Goal: Answer question/provide support: Share knowledge or assist other users

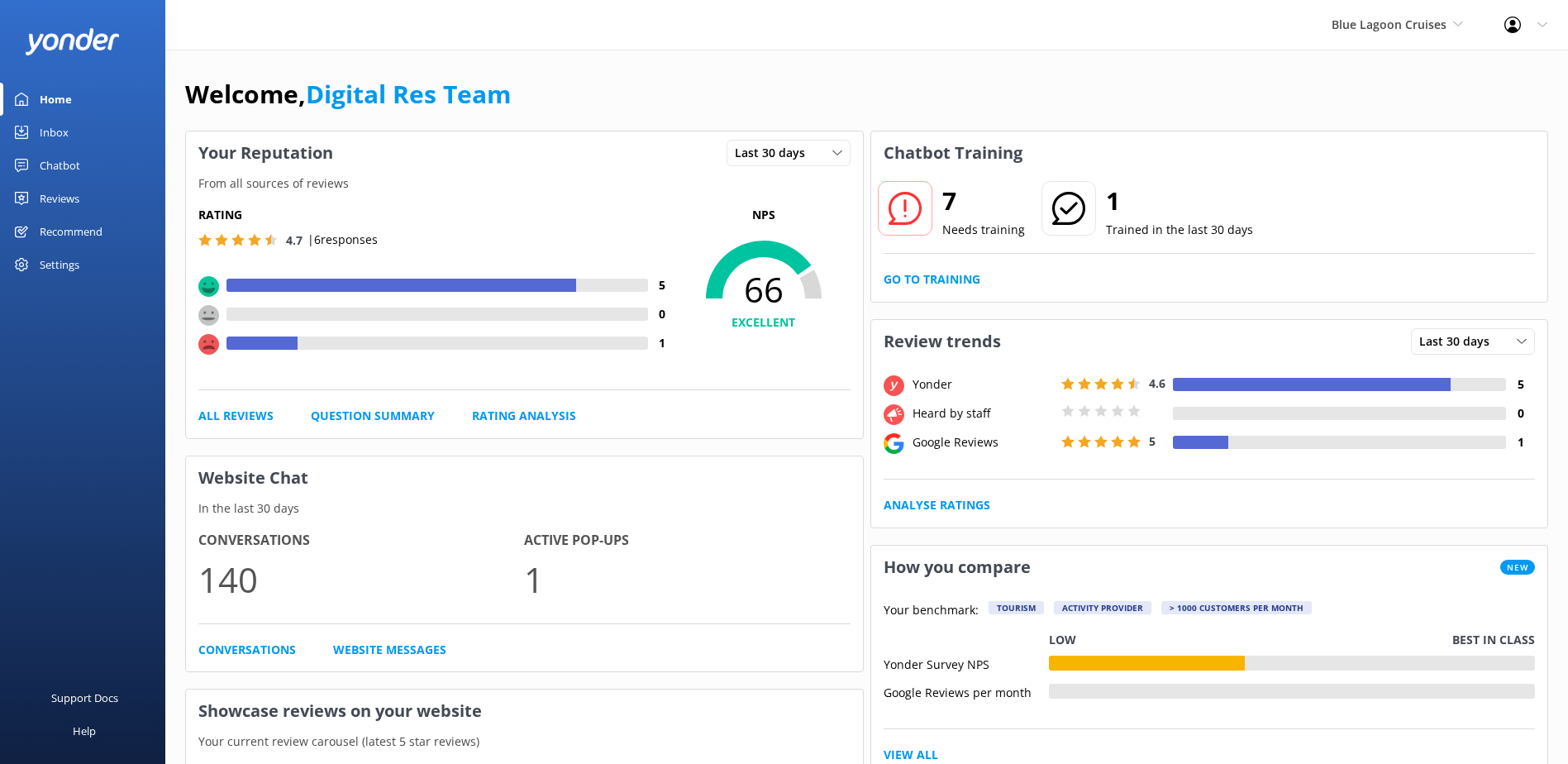
click at [66, 127] on div "Inbox" at bounding box center [54, 132] width 29 height 33
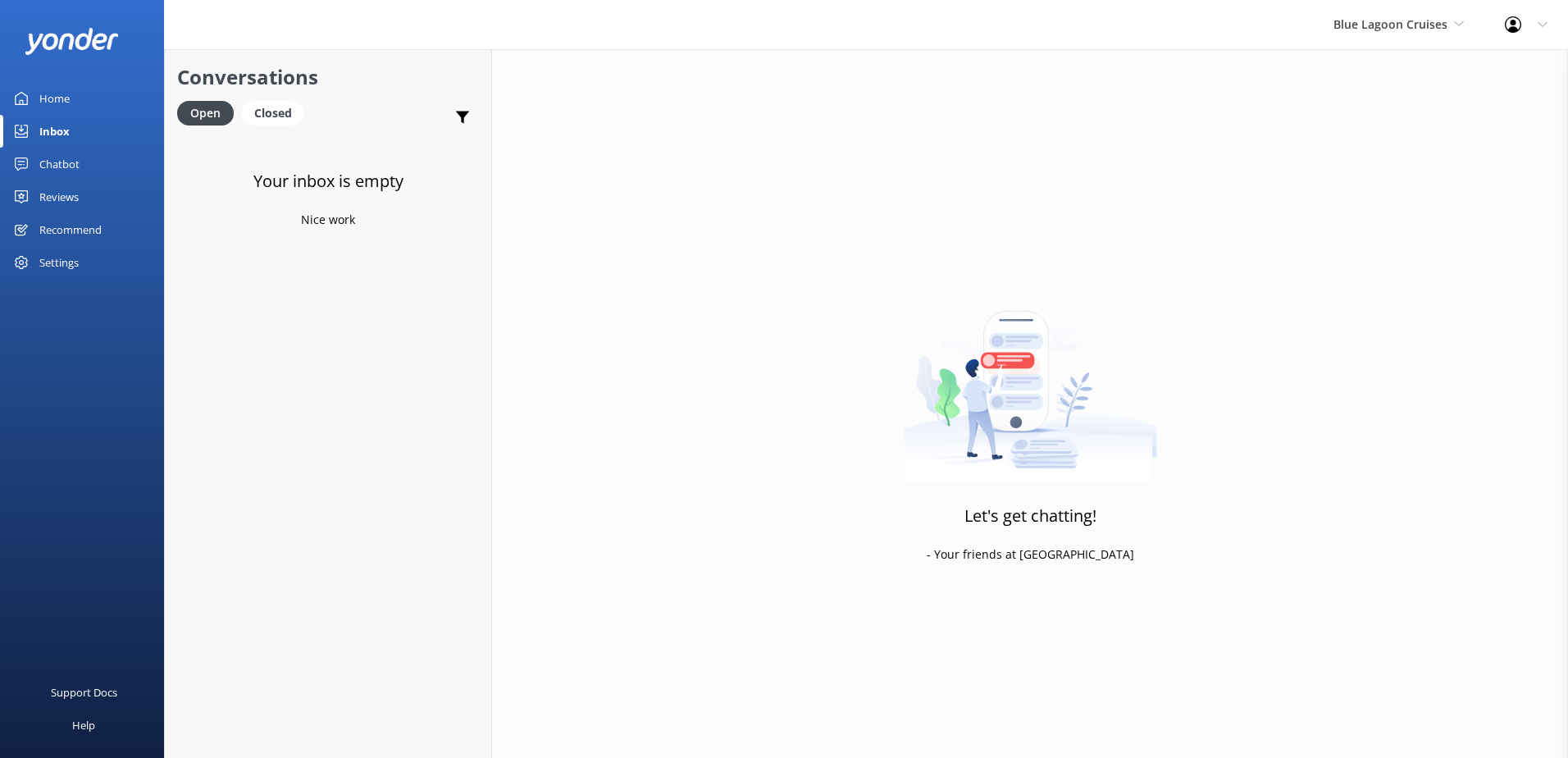
click at [72, 164] on div "Chatbot" at bounding box center [59, 164] width 40 height 32
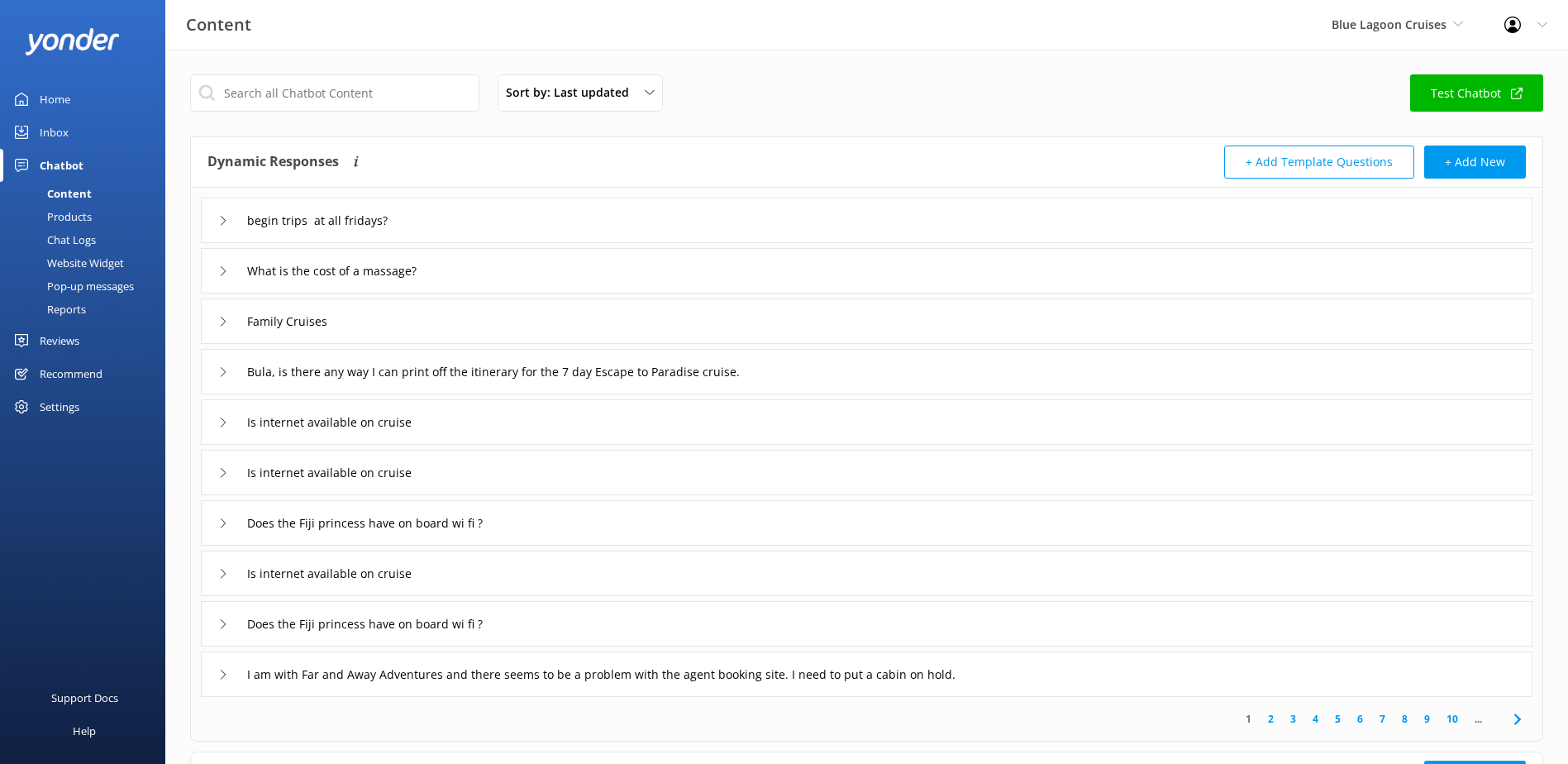
click at [79, 238] on div "Chat Logs" at bounding box center [53, 240] width 86 height 23
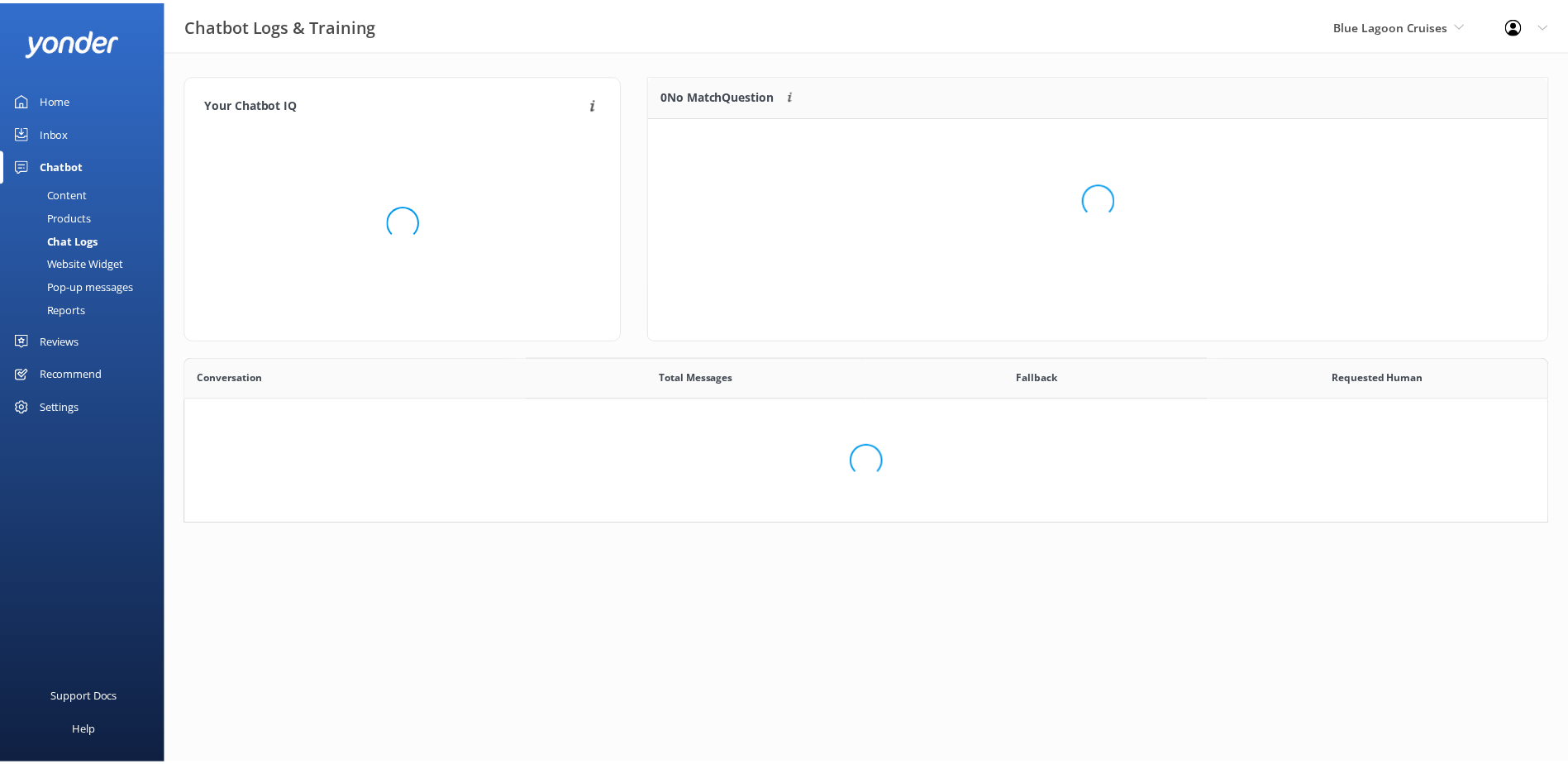
scroll to position [567, 1349]
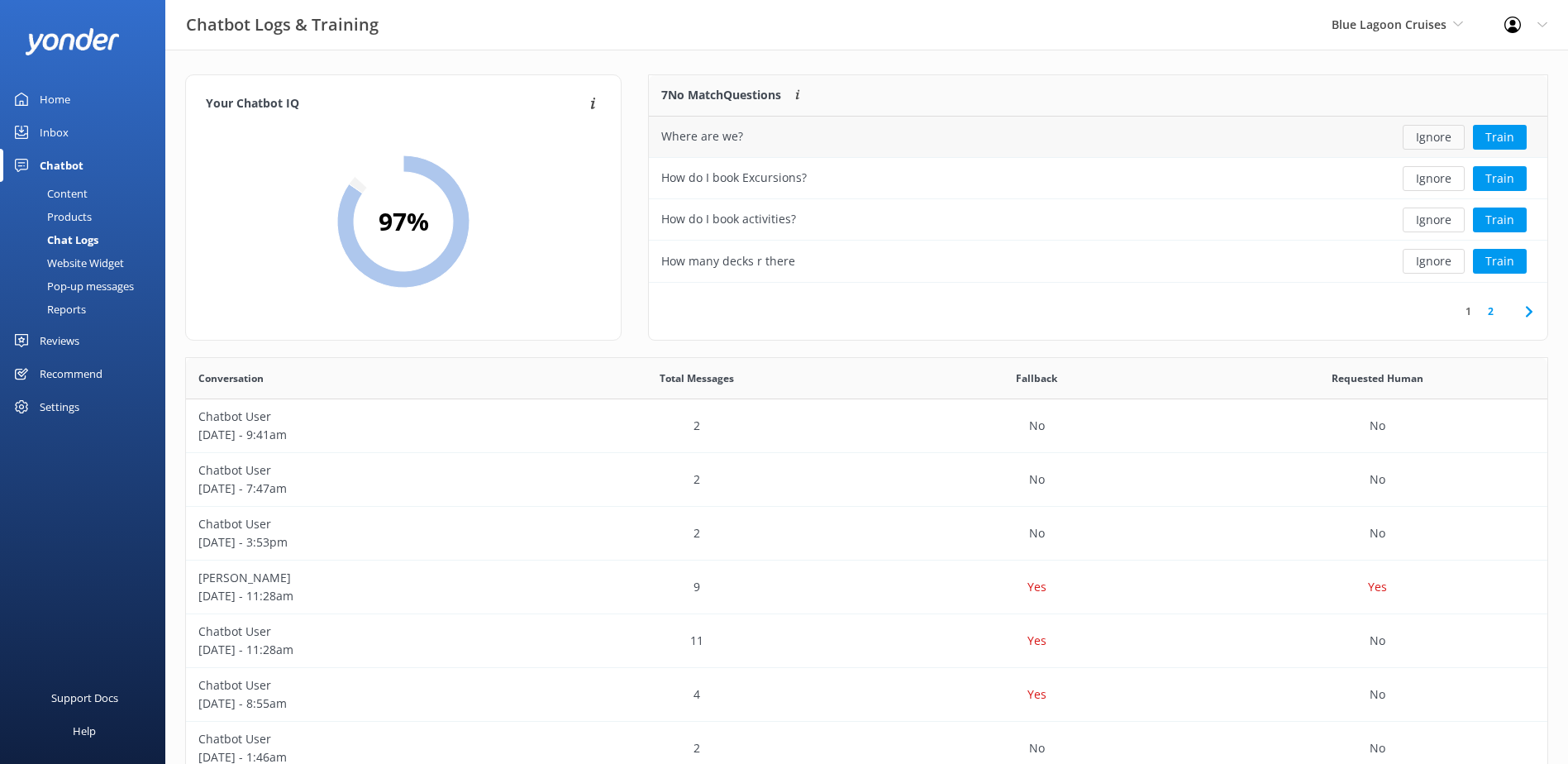
click at [1443, 138] on button "Ignore" at bounding box center [1434, 137] width 62 height 25
click at [1444, 137] on button "Ignore" at bounding box center [1434, 137] width 62 height 25
click at [1445, 137] on button "Ignore" at bounding box center [1434, 137] width 62 height 25
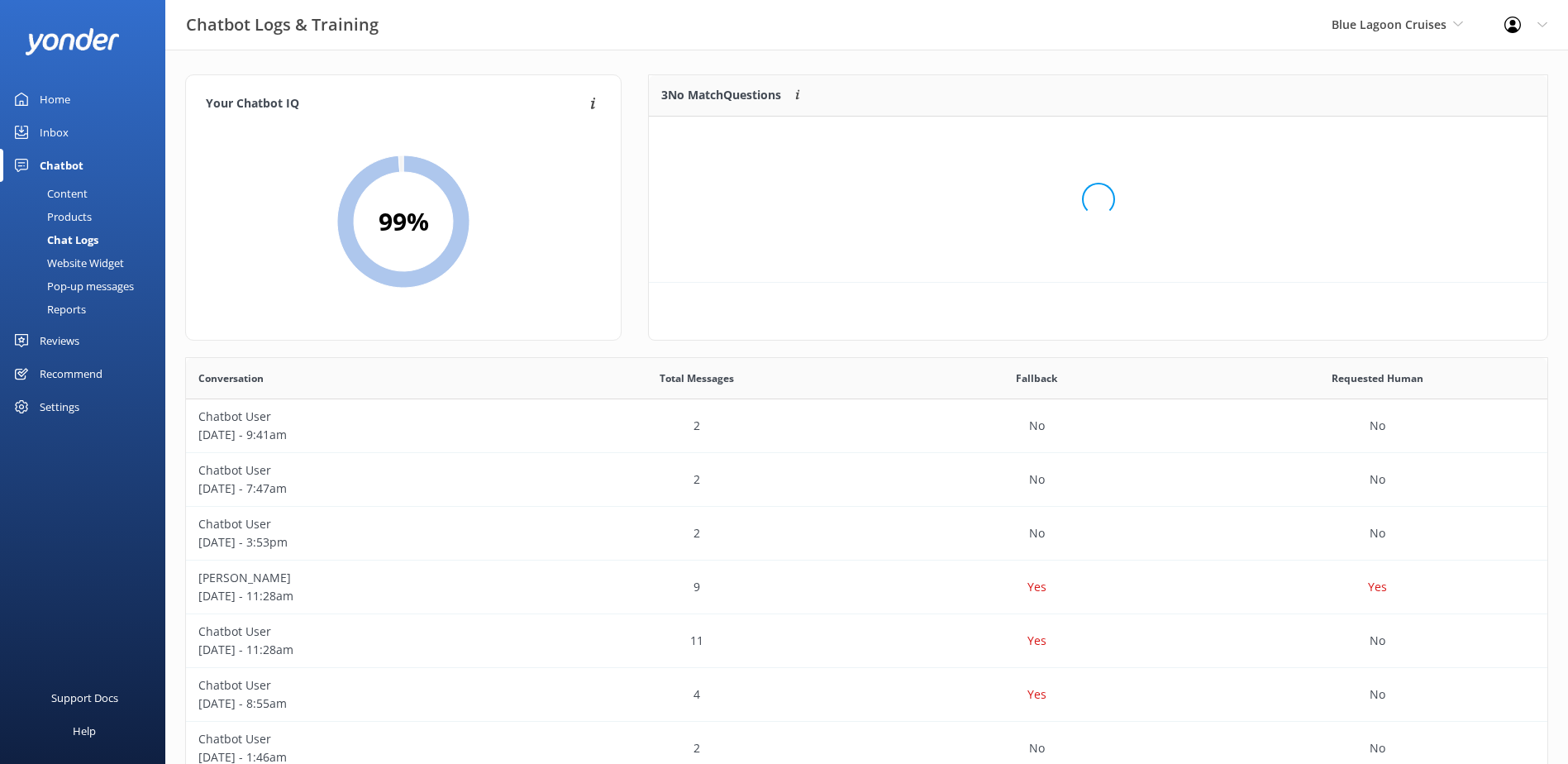
scroll to position [154, 885]
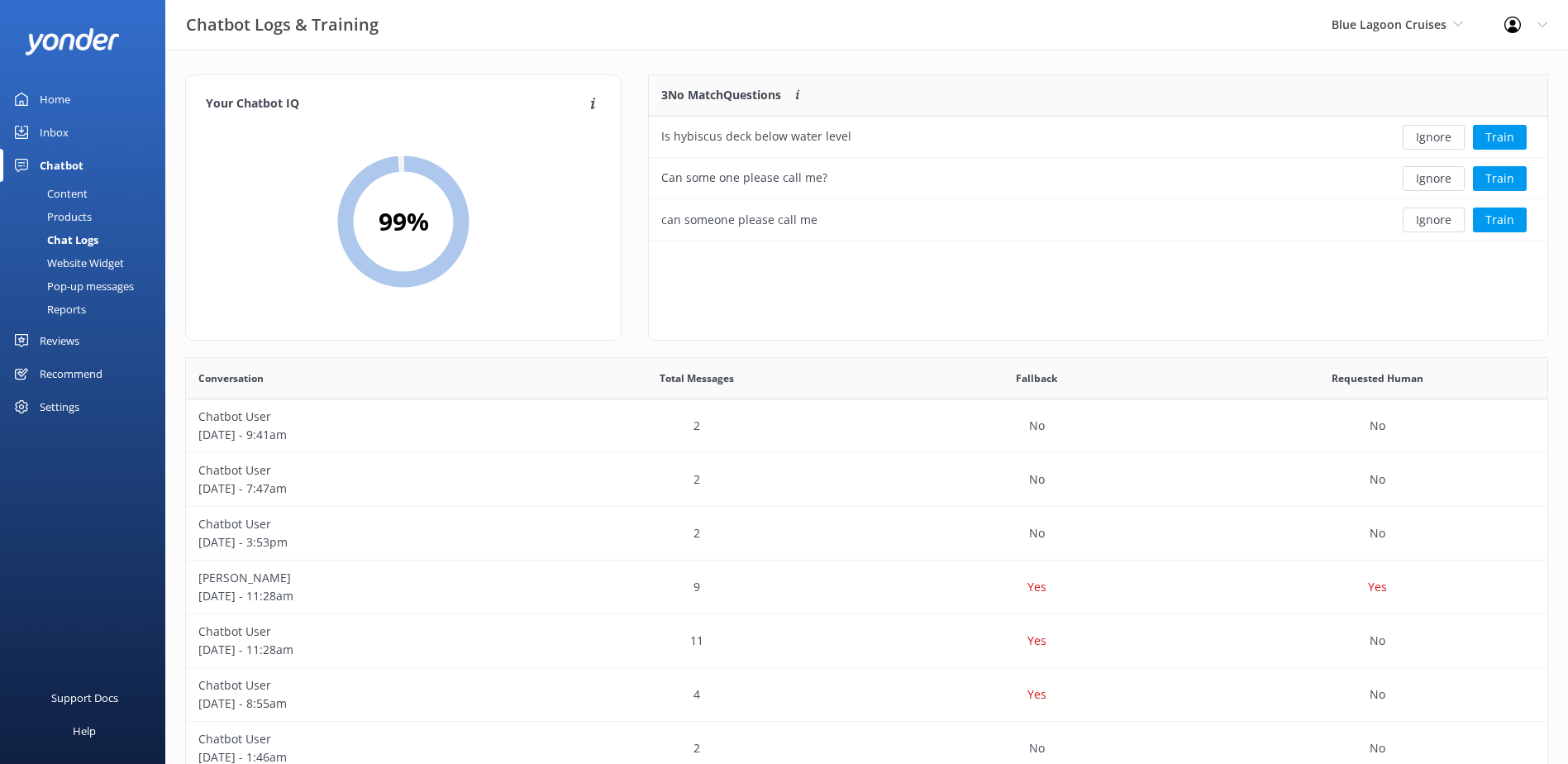
click at [1445, 137] on button "Ignore" at bounding box center [1434, 137] width 62 height 25
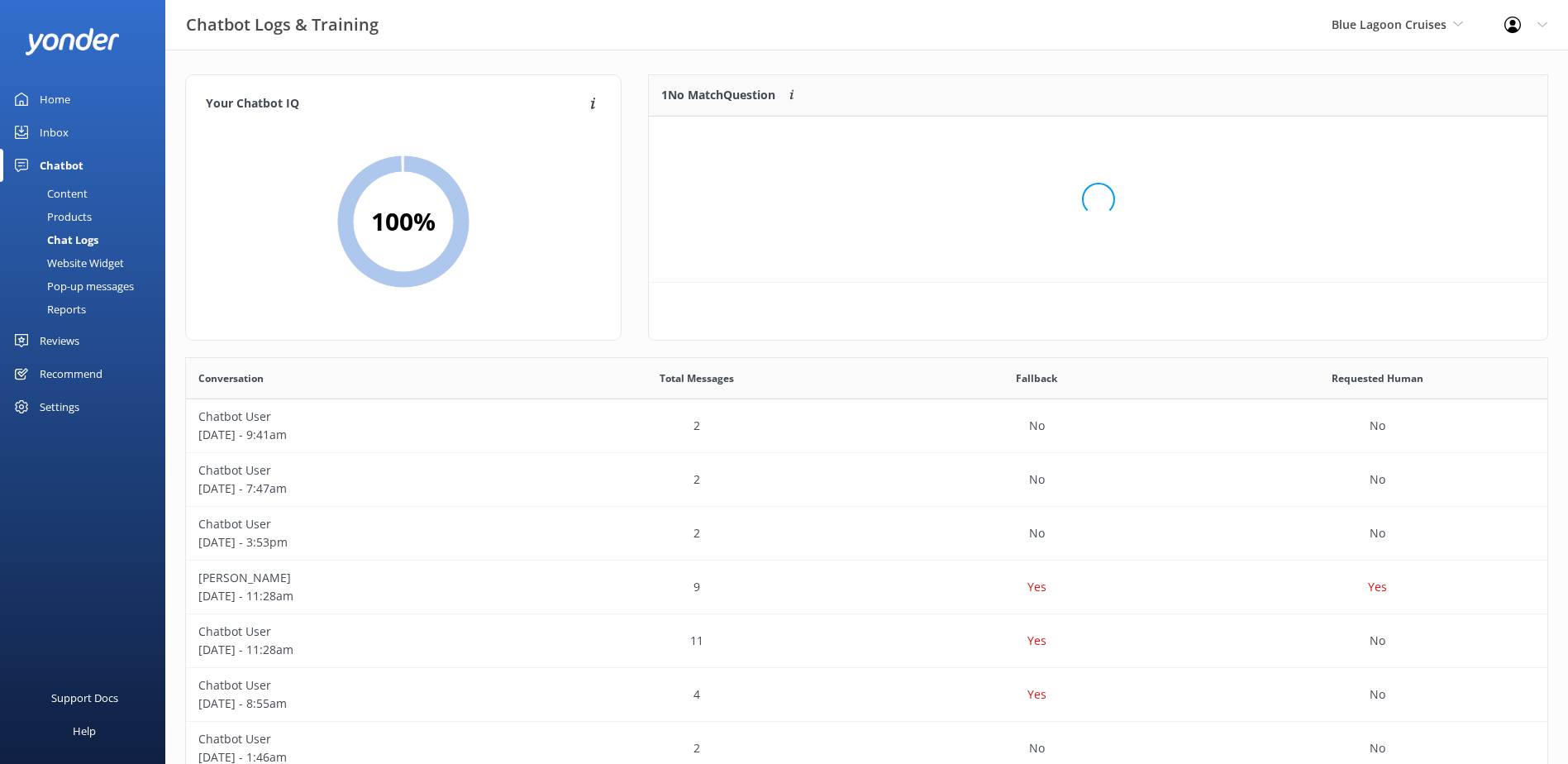
scroll to position [71, 885]
click at [1445, 136] on button "Ignore" at bounding box center [1434, 137] width 62 height 25
click at [1463, 19] on div "Blue Lagoon Cruises South Sea Sailing South Sea Cruises Malamala Beach Club Awe…" at bounding box center [1397, 25] width 173 height 50
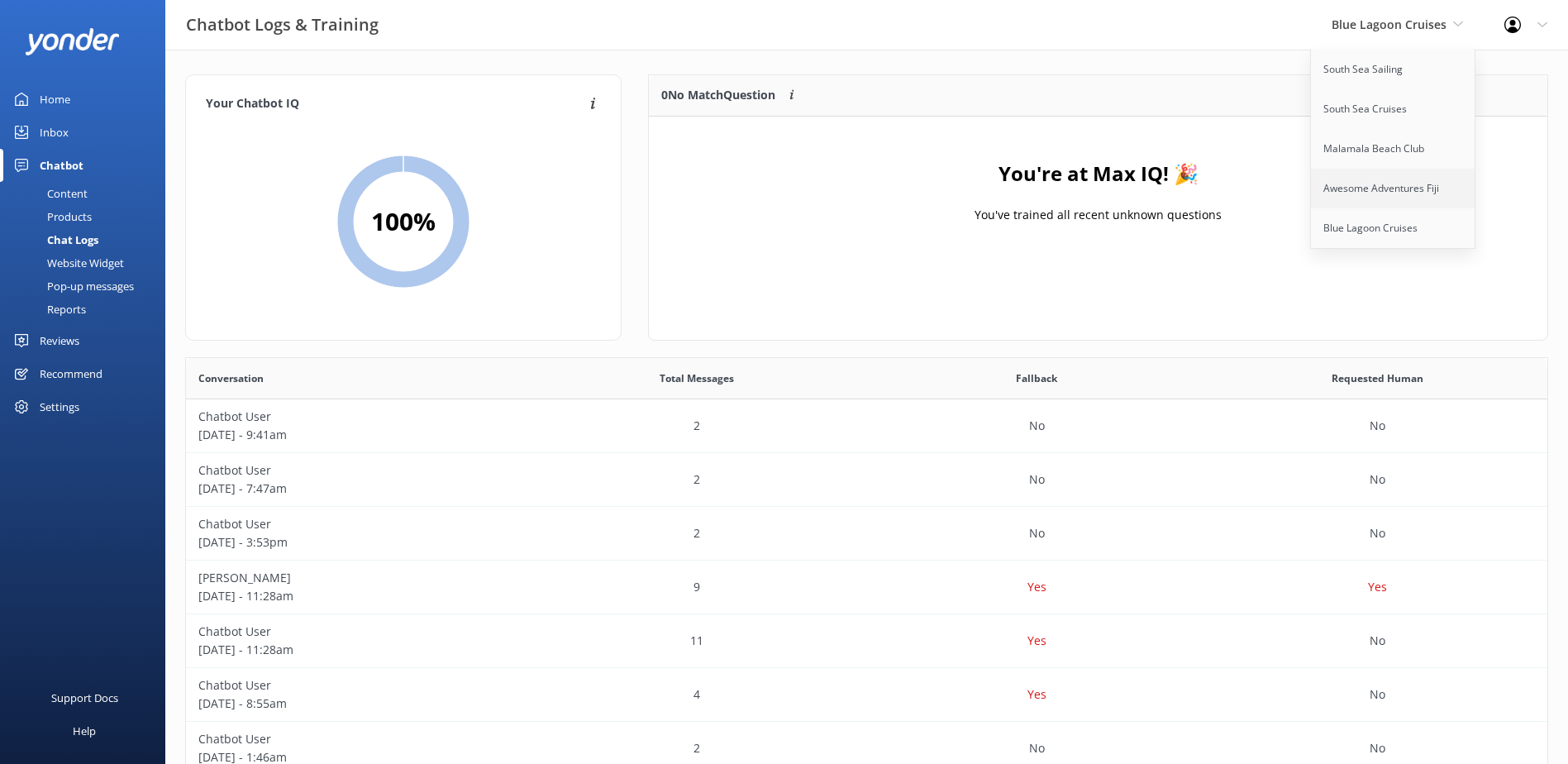
click at [1406, 188] on link "Awesome Adventures Fiji" at bounding box center [1394, 188] width 165 height 40
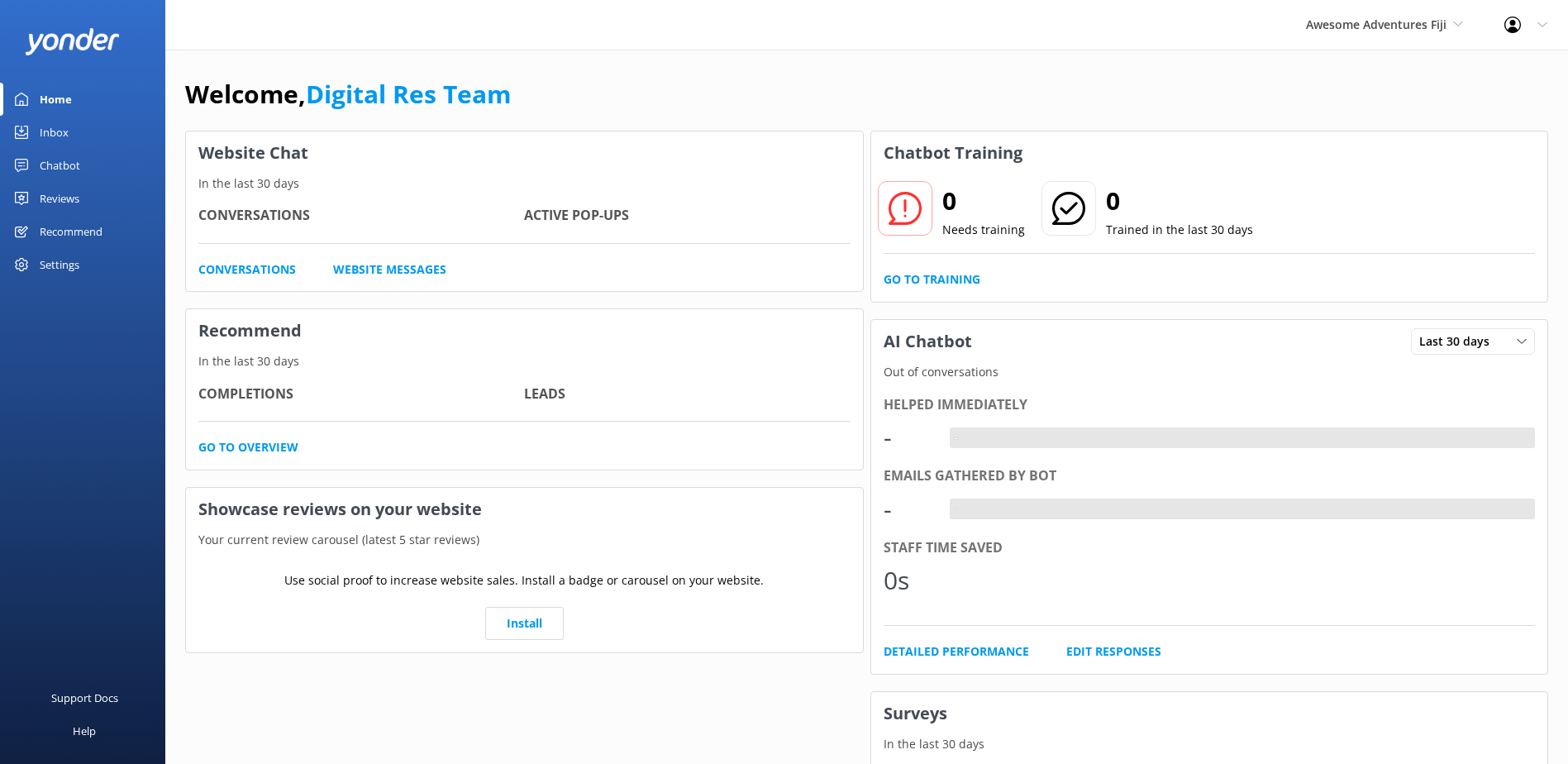
click at [59, 136] on div "Inbox" at bounding box center [54, 132] width 29 height 33
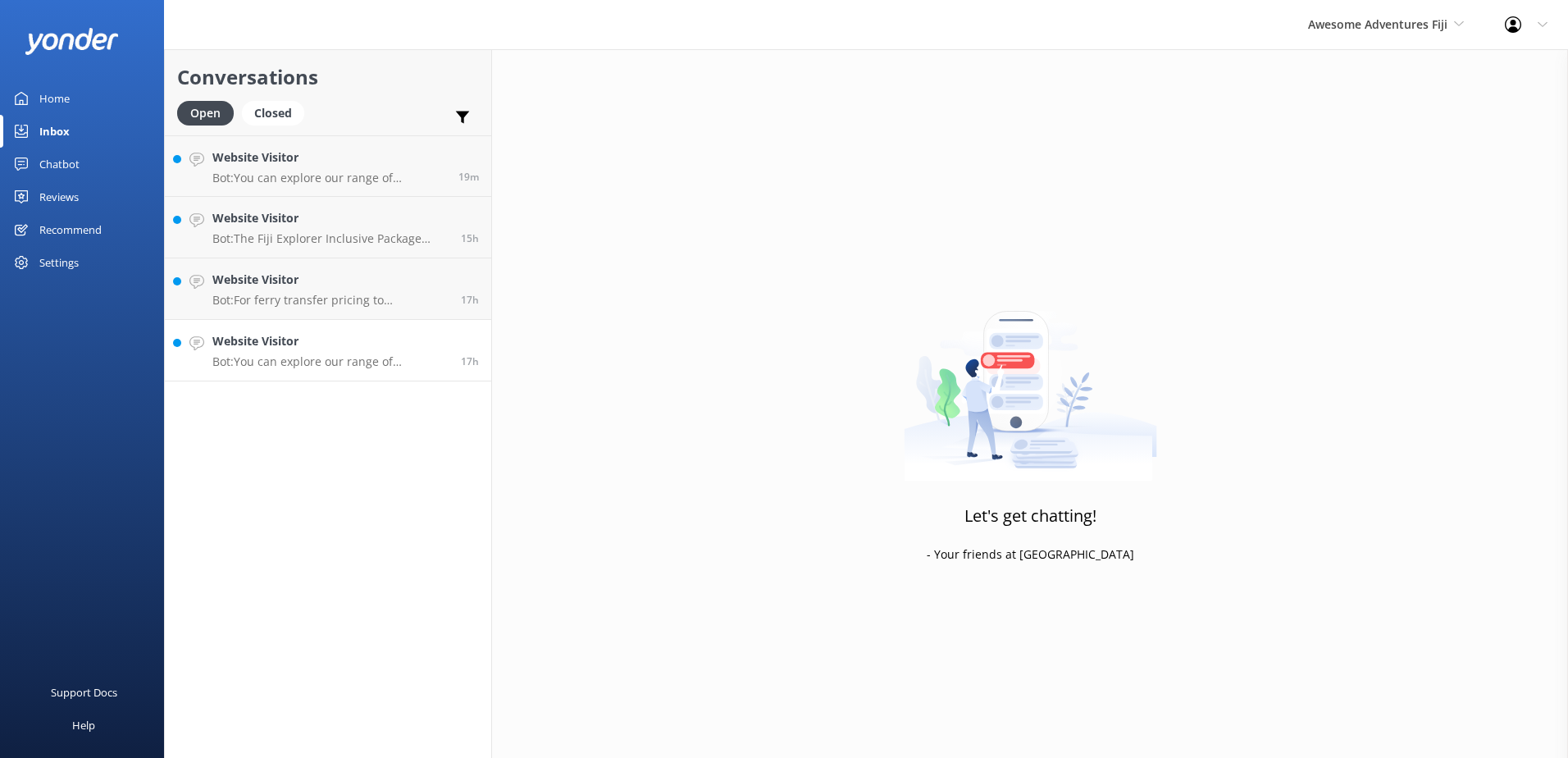
click at [388, 351] on div "Website Visitor Bot: You can explore our range of packages, which include coach…" at bounding box center [330, 350] width 236 height 36
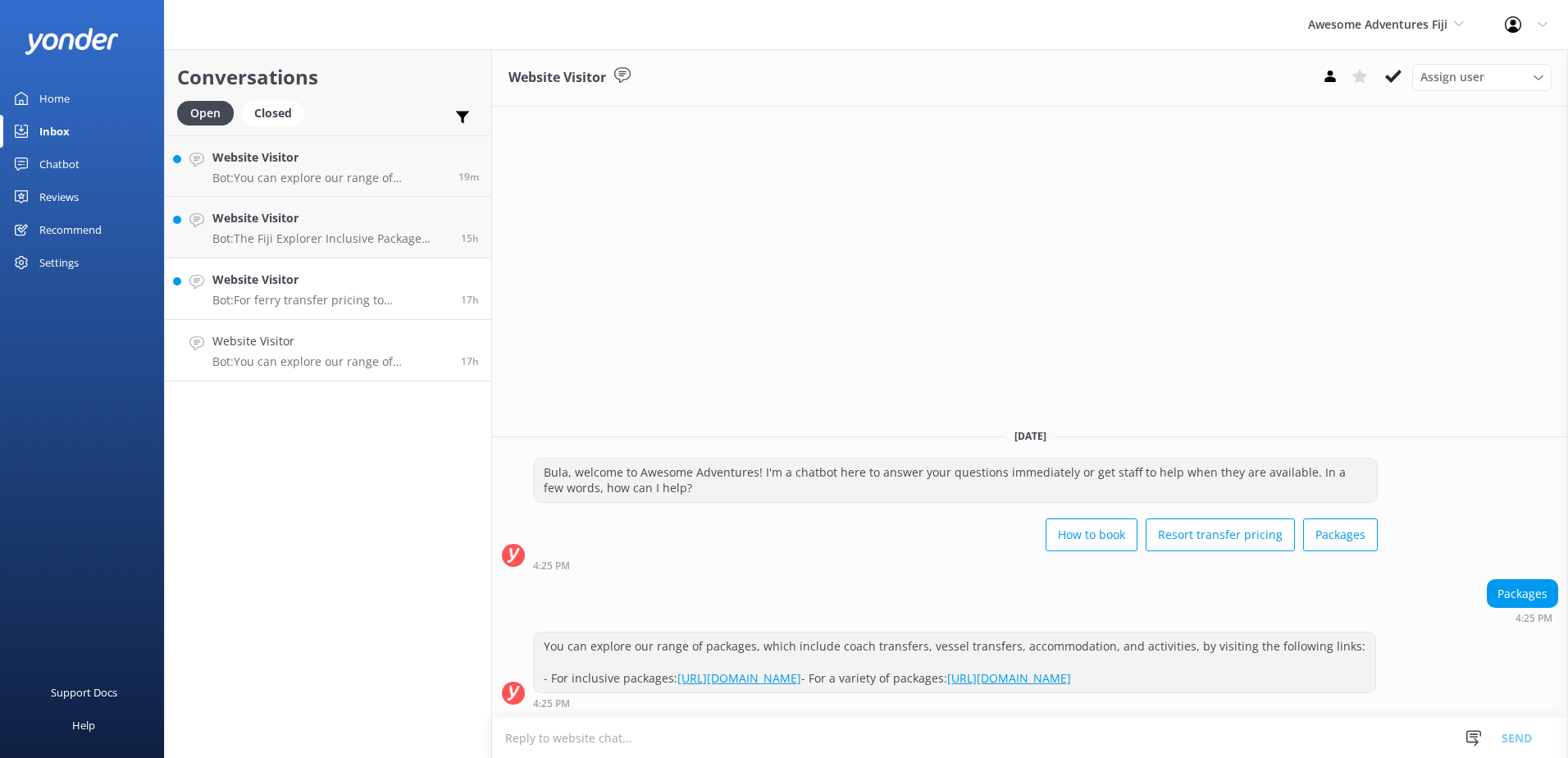
click at [372, 295] on p "Bot: For ferry transfer pricing to Blue Lagoon, please visit https://secure.sou…" at bounding box center [330, 299] width 236 height 14
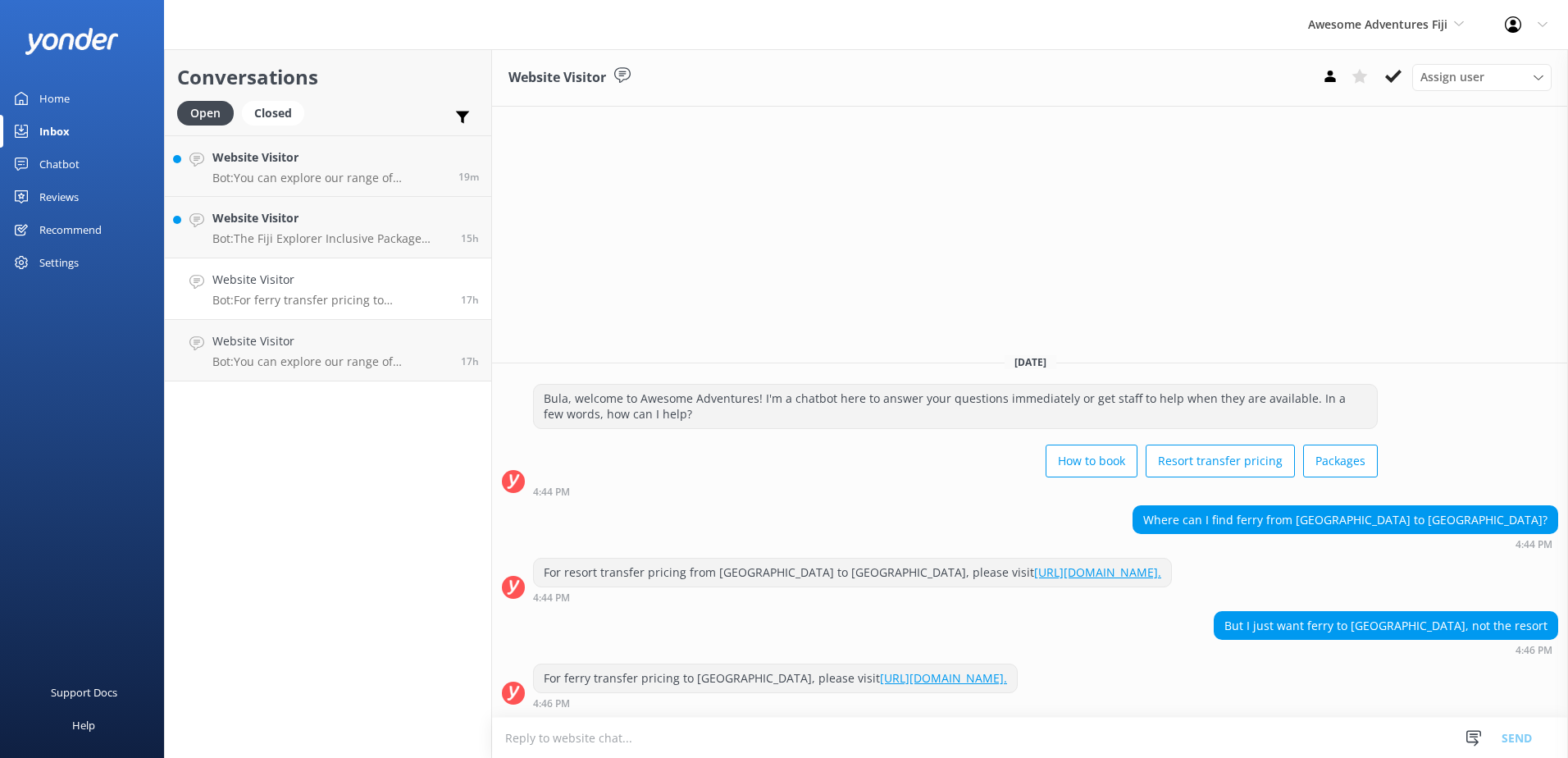
click at [553, 743] on textarea at bounding box center [1029, 738] width 1075 height 40
click at [605, 744] on textarea at bounding box center [1029, 738] width 1075 height 40
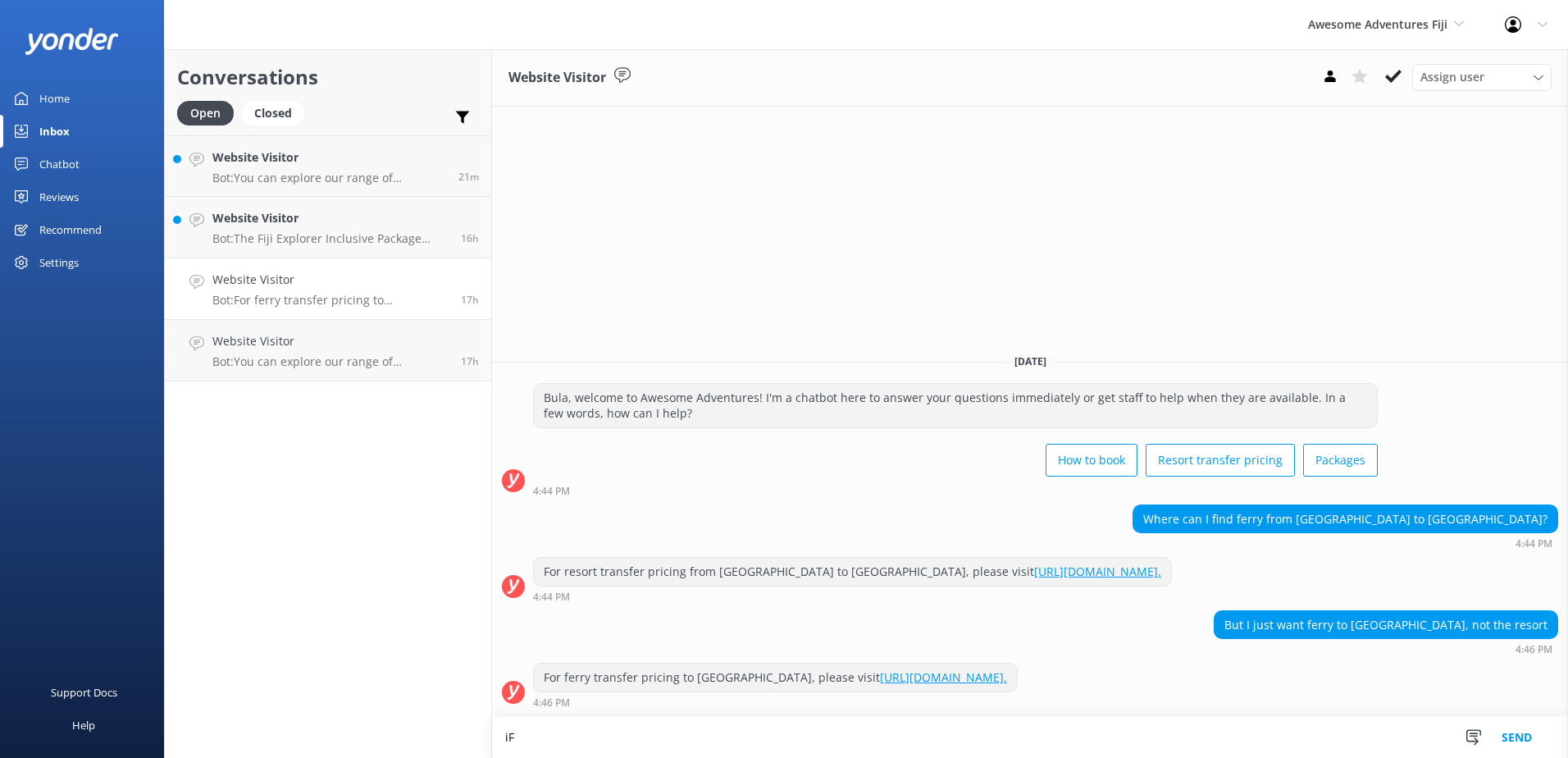
type textarea "i"
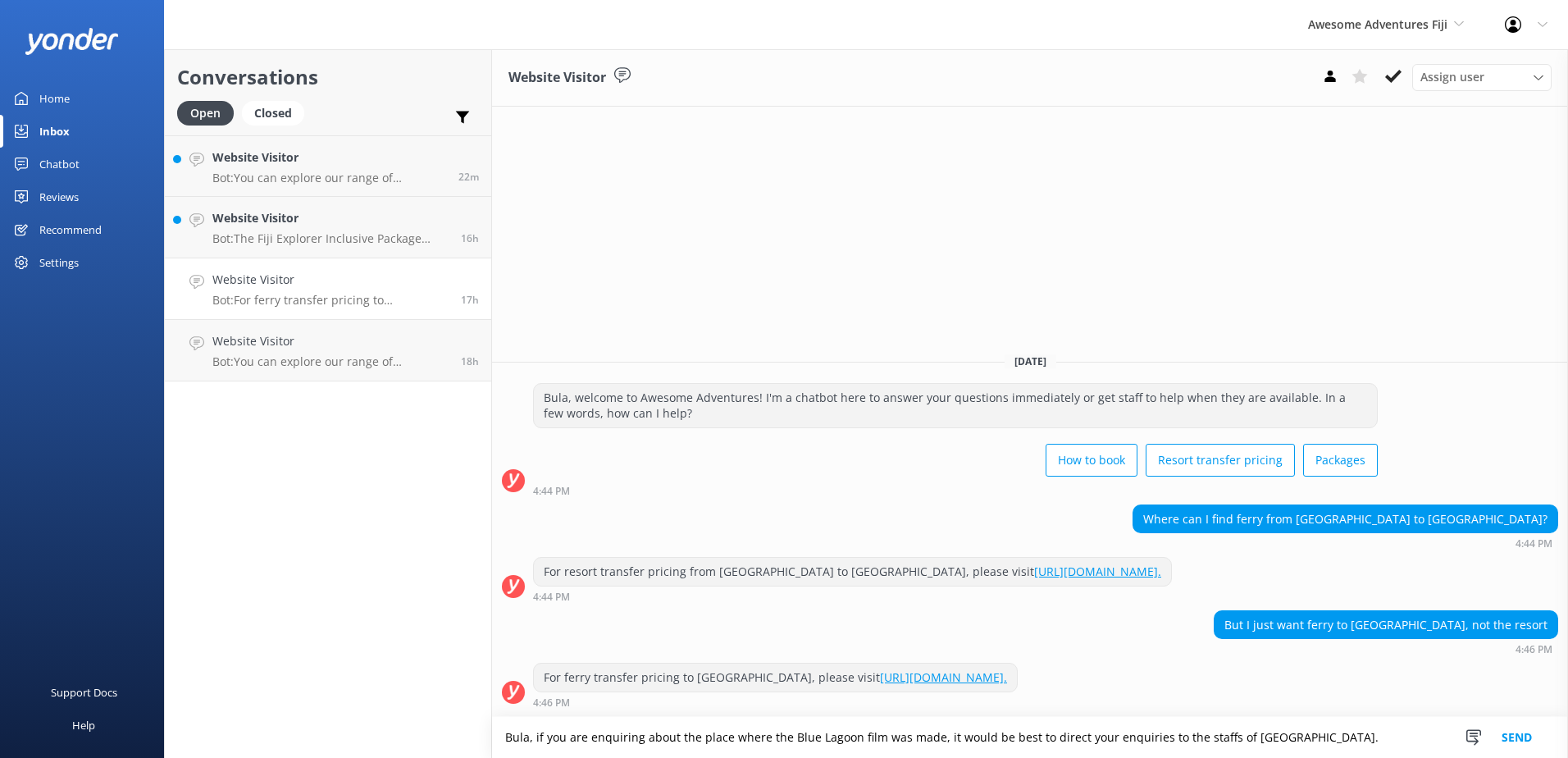
click at [1312, 739] on textarea "Bula, if you are enquiring about the place where the Blue Lagoon film was made,…" at bounding box center [1029, 738] width 1075 height 41
click at [1381, 737] on textarea "Bula, if you are enquiring about the place where the Blue Lagoon film was made,…" at bounding box center [1029, 738] width 1075 height 41
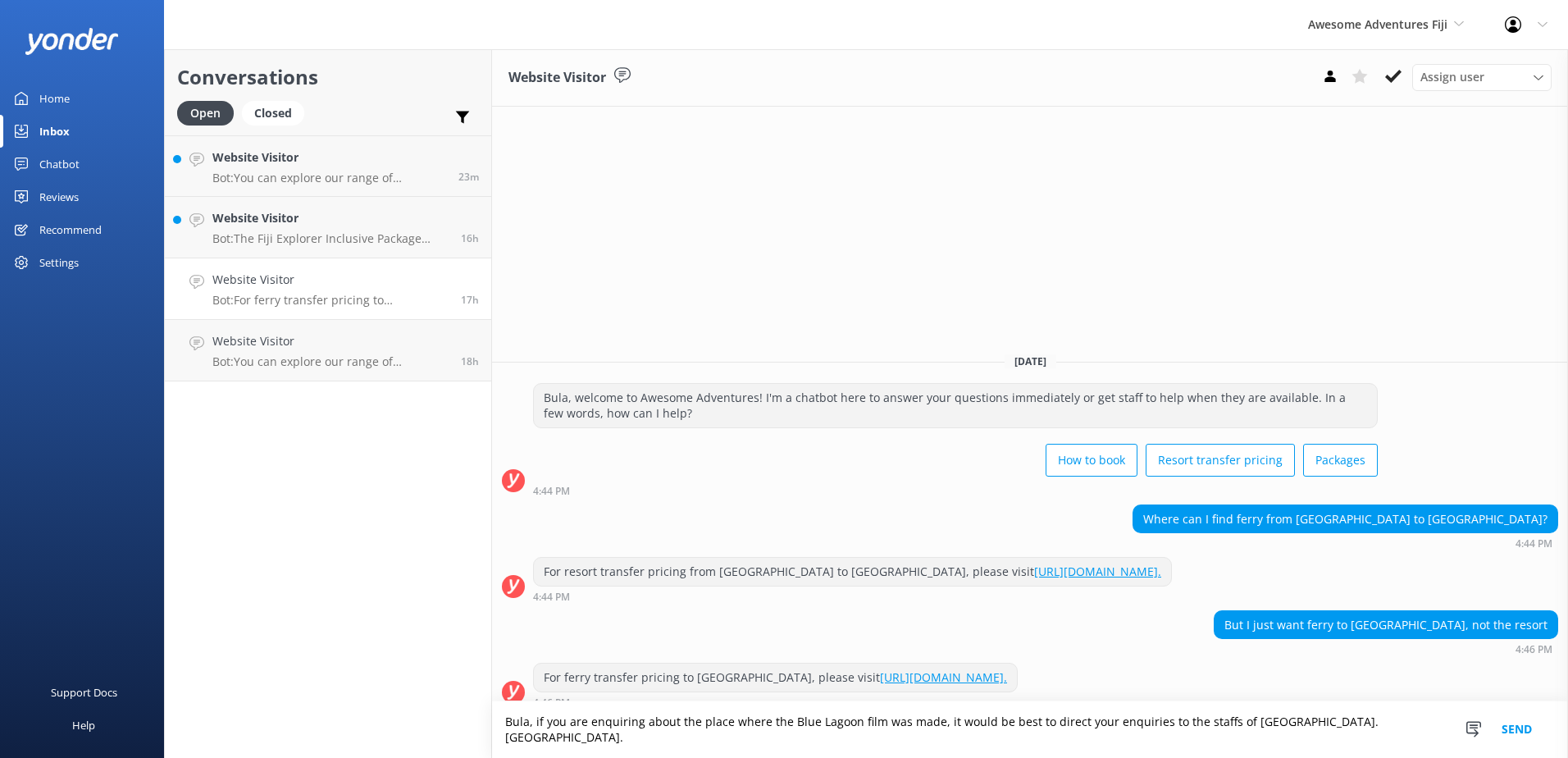
type textarea "Bula, if you are enquiring about the place where the Blue Lagoon film was made,…"
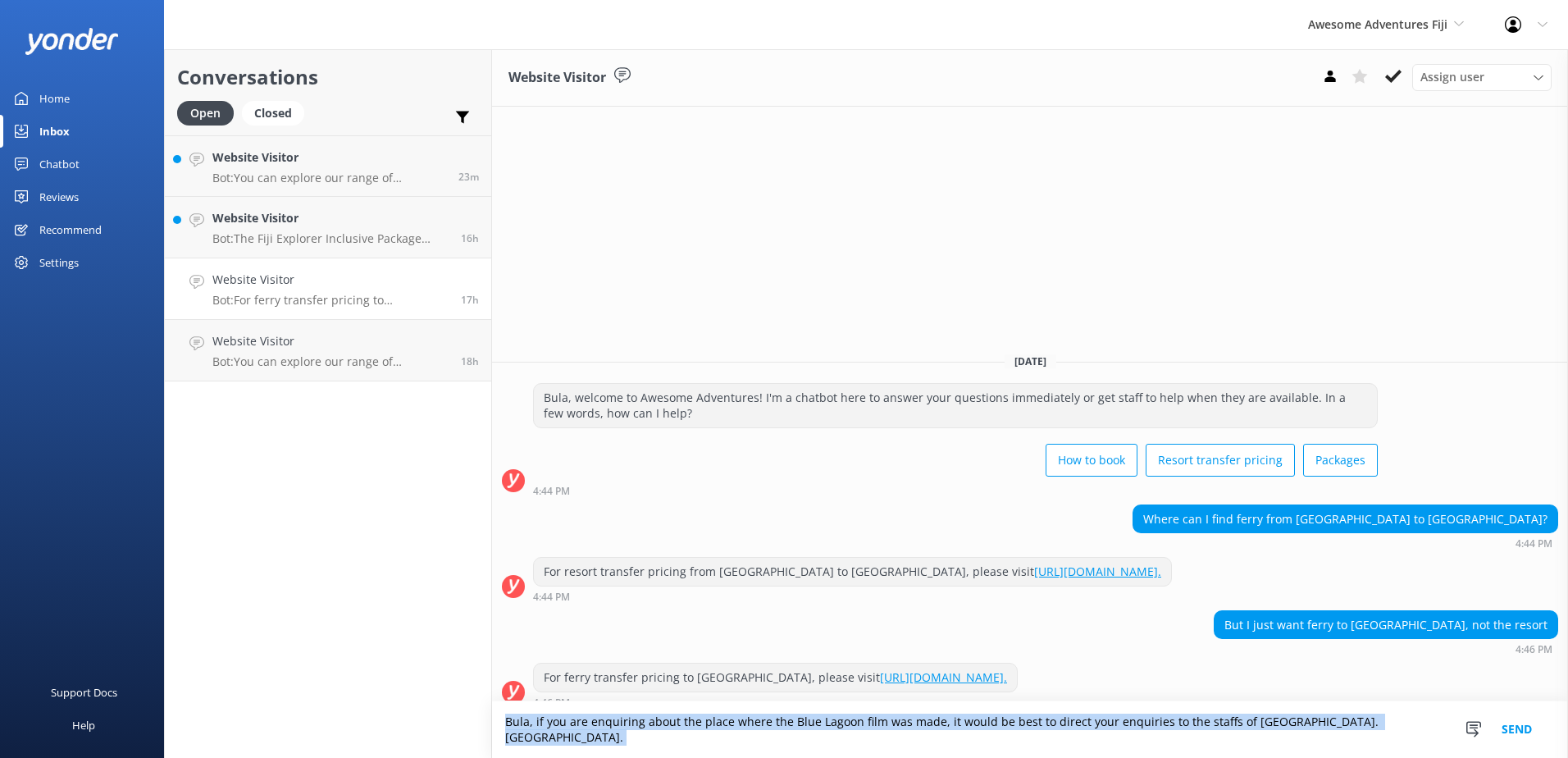
drag, startPoint x: 1444, startPoint y: 734, endPoint x: 574, endPoint y: 707, distance: 870.4
click at [574, 707] on div "Website Visitor Assign user Sonya Alyssa Digital Res Team Ana Raqitawa Lavenia …" at bounding box center [1029, 403] width 1075 height 709
copy div "Bula, if you are enquiring about the place where the Blue Lagoon film was made,…"
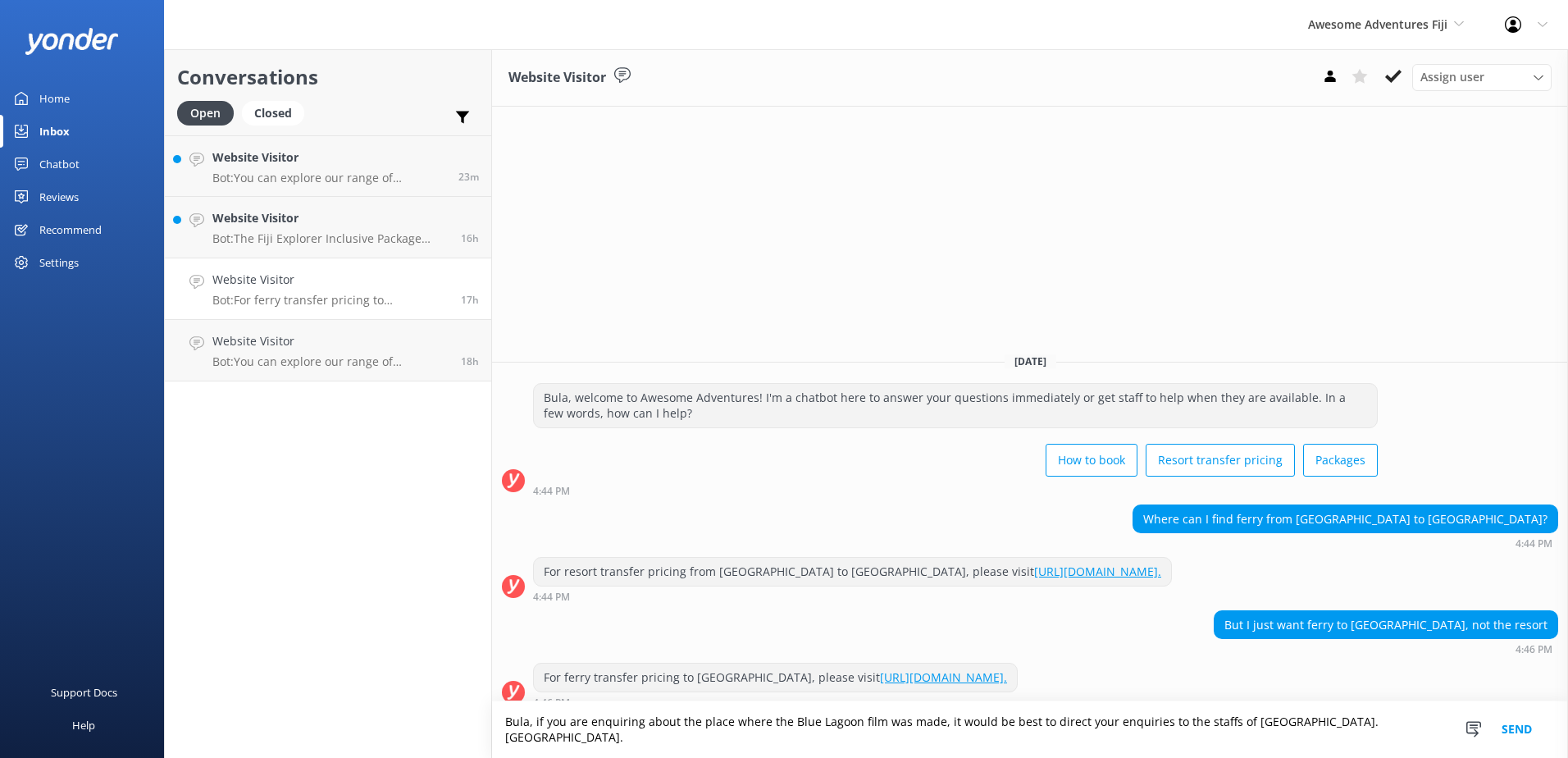
click at [1227, 647] on div "But I just want ferry to blue lagoon, not the resort 4:46 PM" at bounding box center [1029, 633] width 1075 height 45
click at [1516, 740] on button "Send" at bounding box center [1516, 730] width 61 height 56
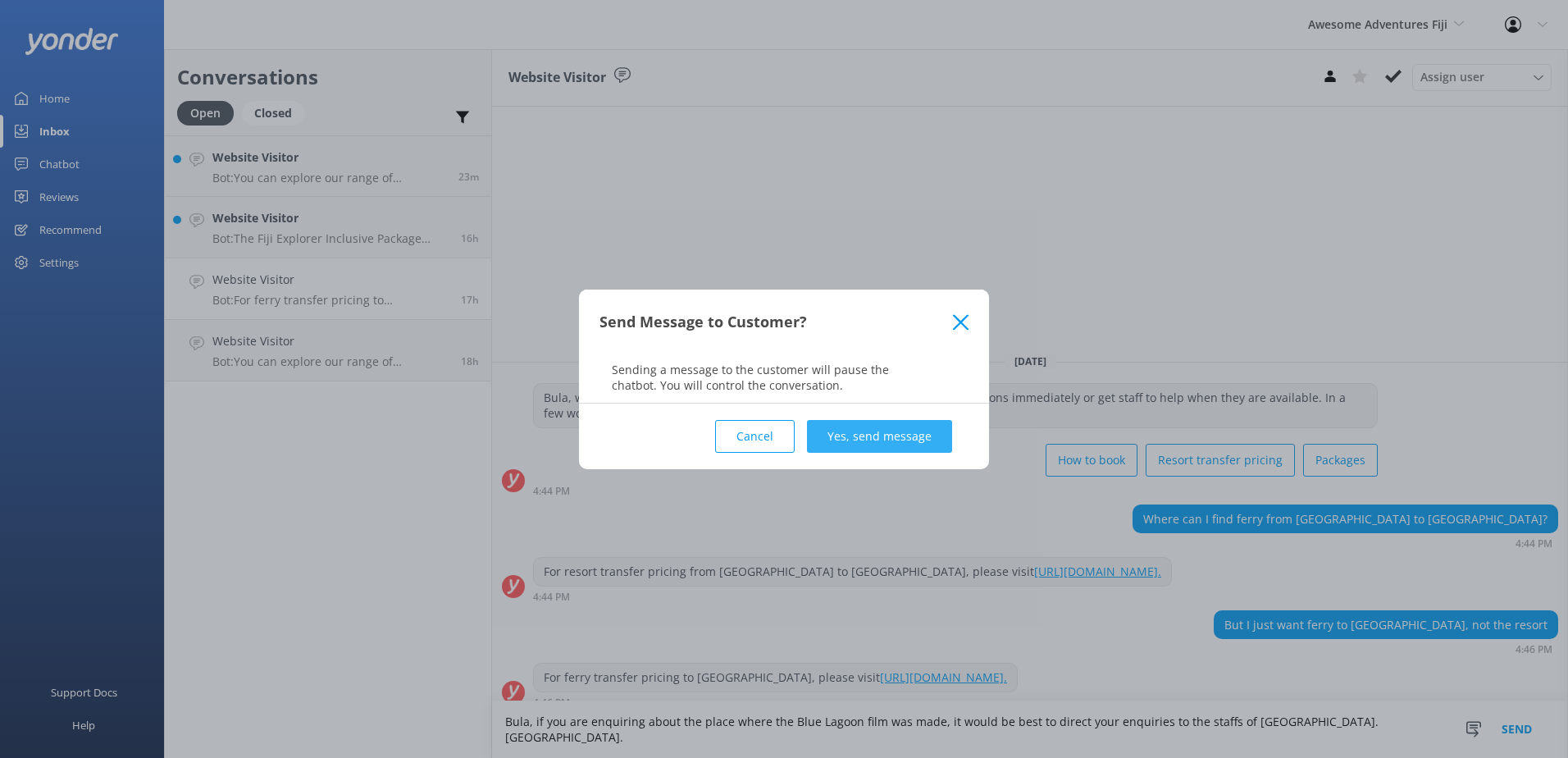
click at [856, 431] on button "Yes, send message" at bounding box center [879, 437] width 145 height 32
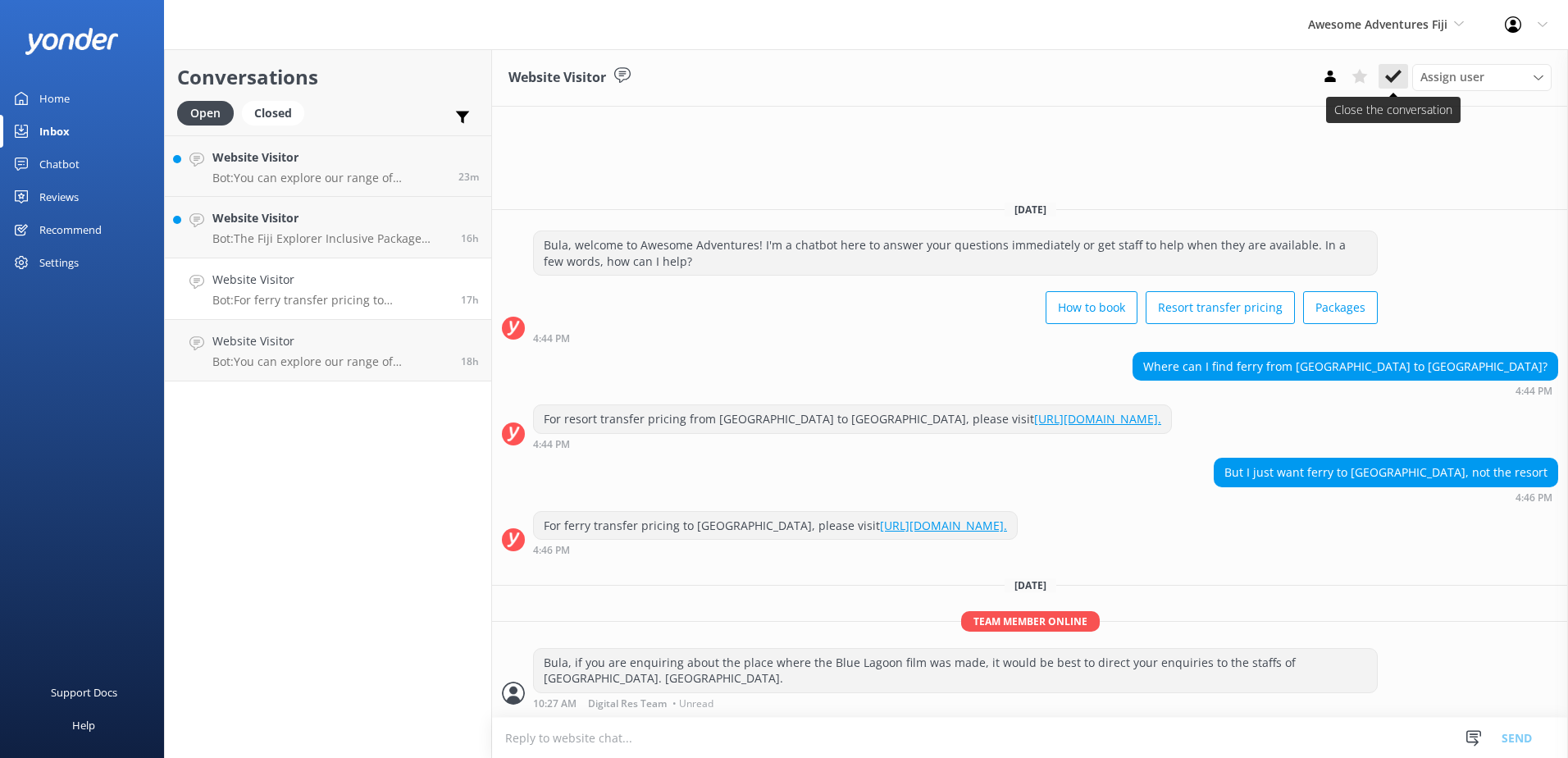
click at [1392, 78] on use at bounding box center [1392, 76] width 16 height 13
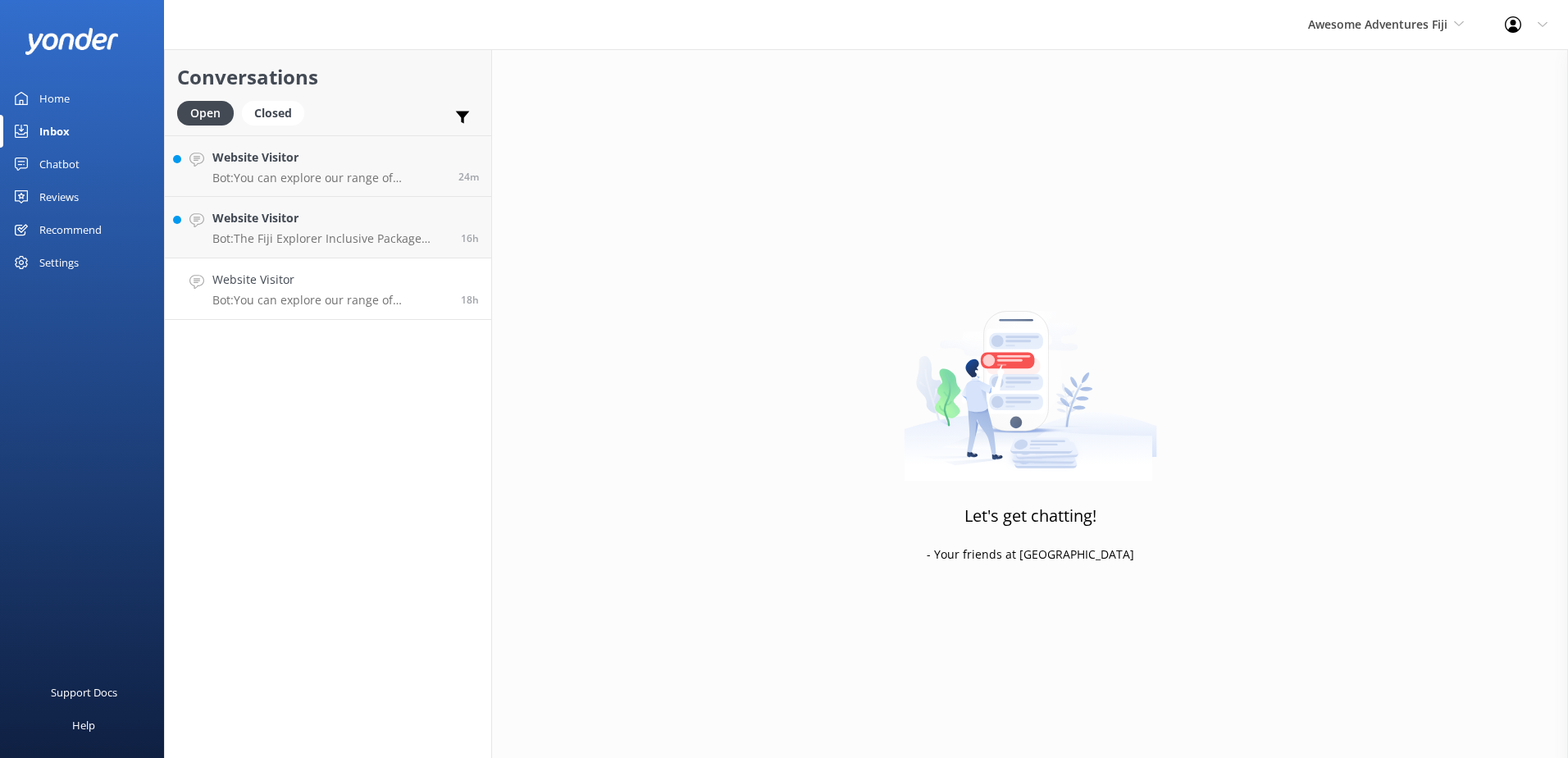
click at [387, 275] on h4 "Website Visitor" at bounding box center [330, 279] width 236 height 18
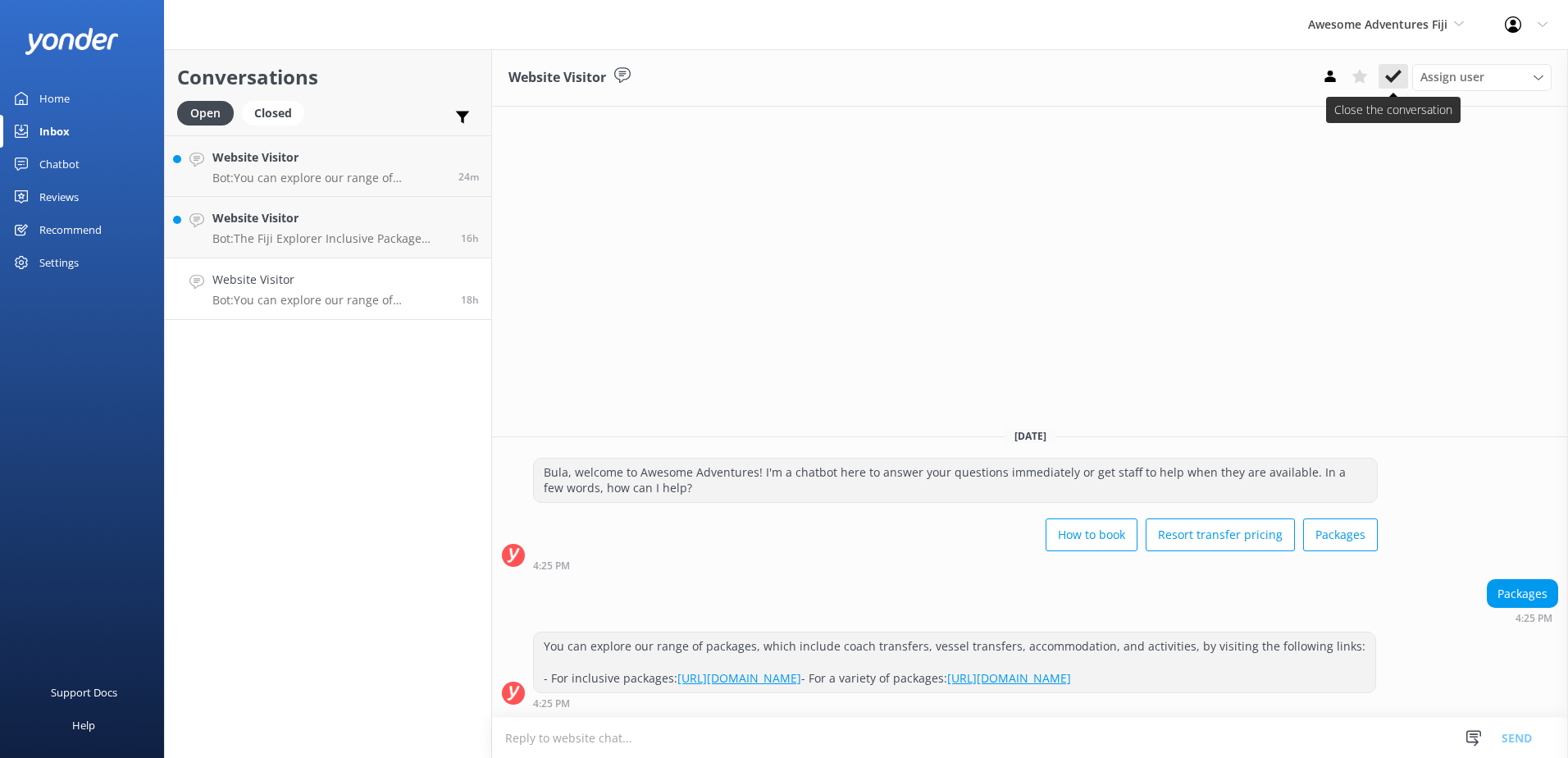
click at [1392, 77] on use at bounding box center [1392, 76] width 16 height 13
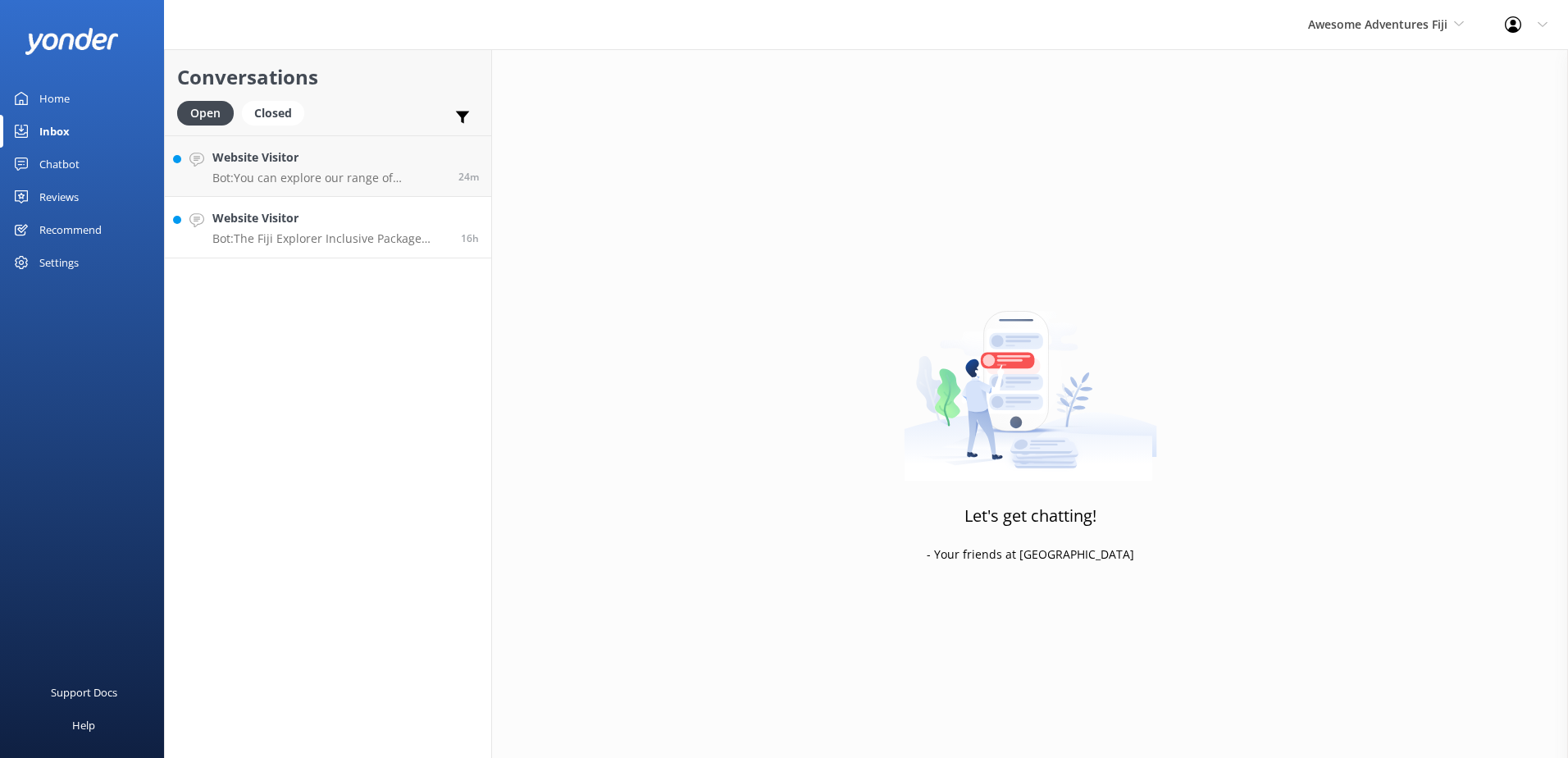
click at [424, 217] on h4 "Website Visitor" at bounding box center [330, 217] width 236 height 18
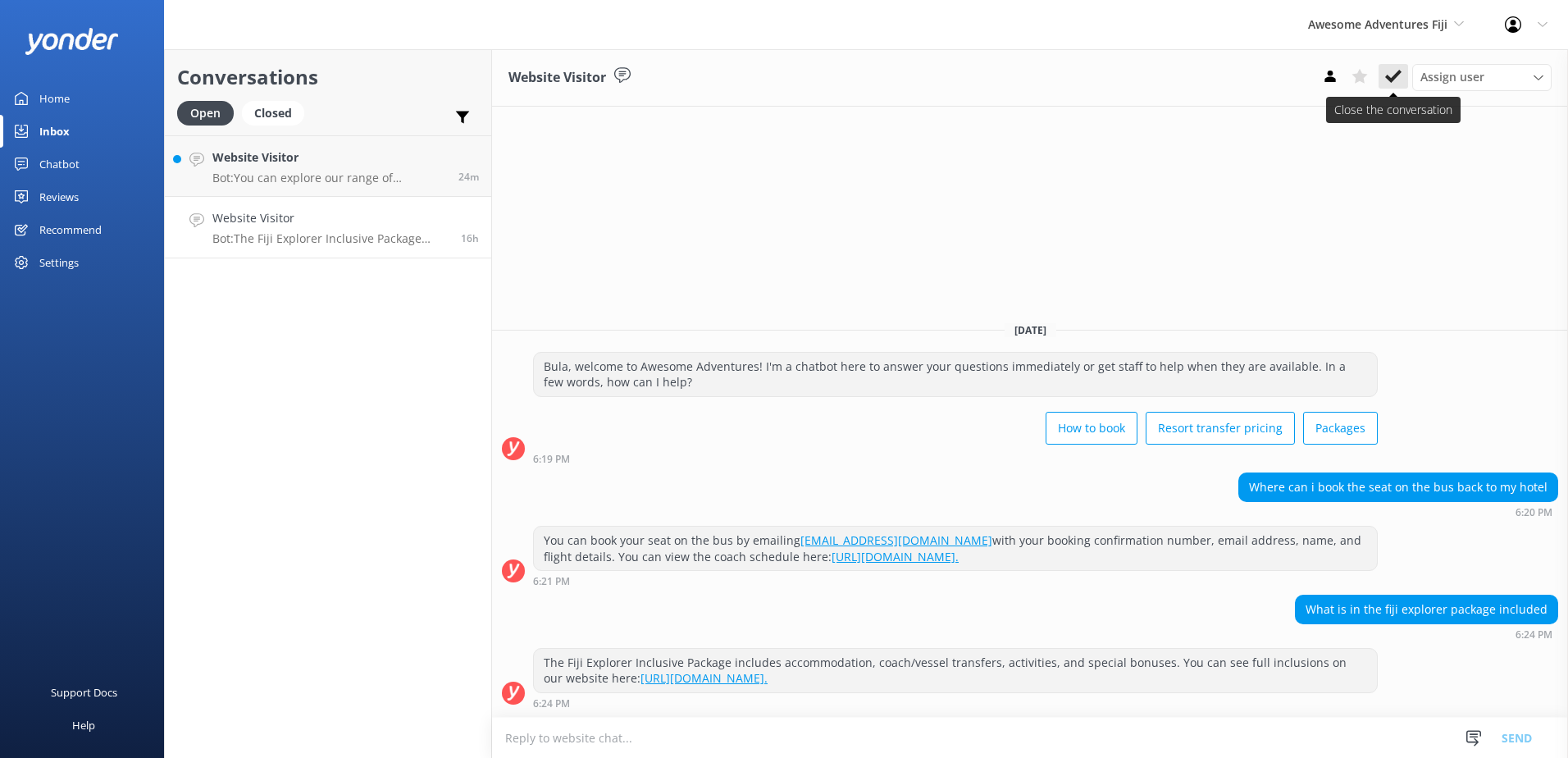
click at [1379, 76] on button at bounding box center [1392, 76] width 30 height 25
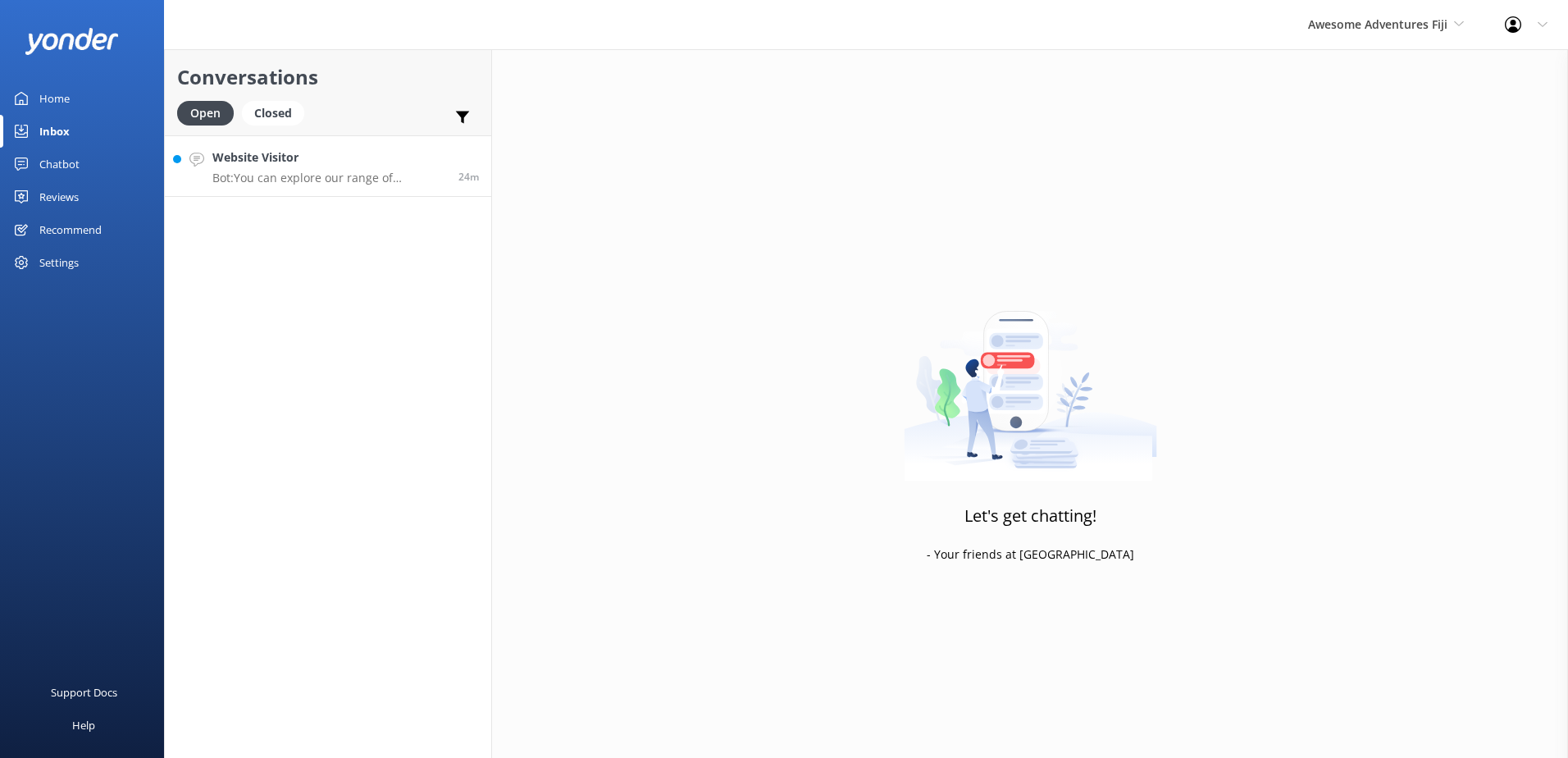
click at [403, 166] on h4 "Website Visitor" at bounding box center [329, 157] width 233 height 18
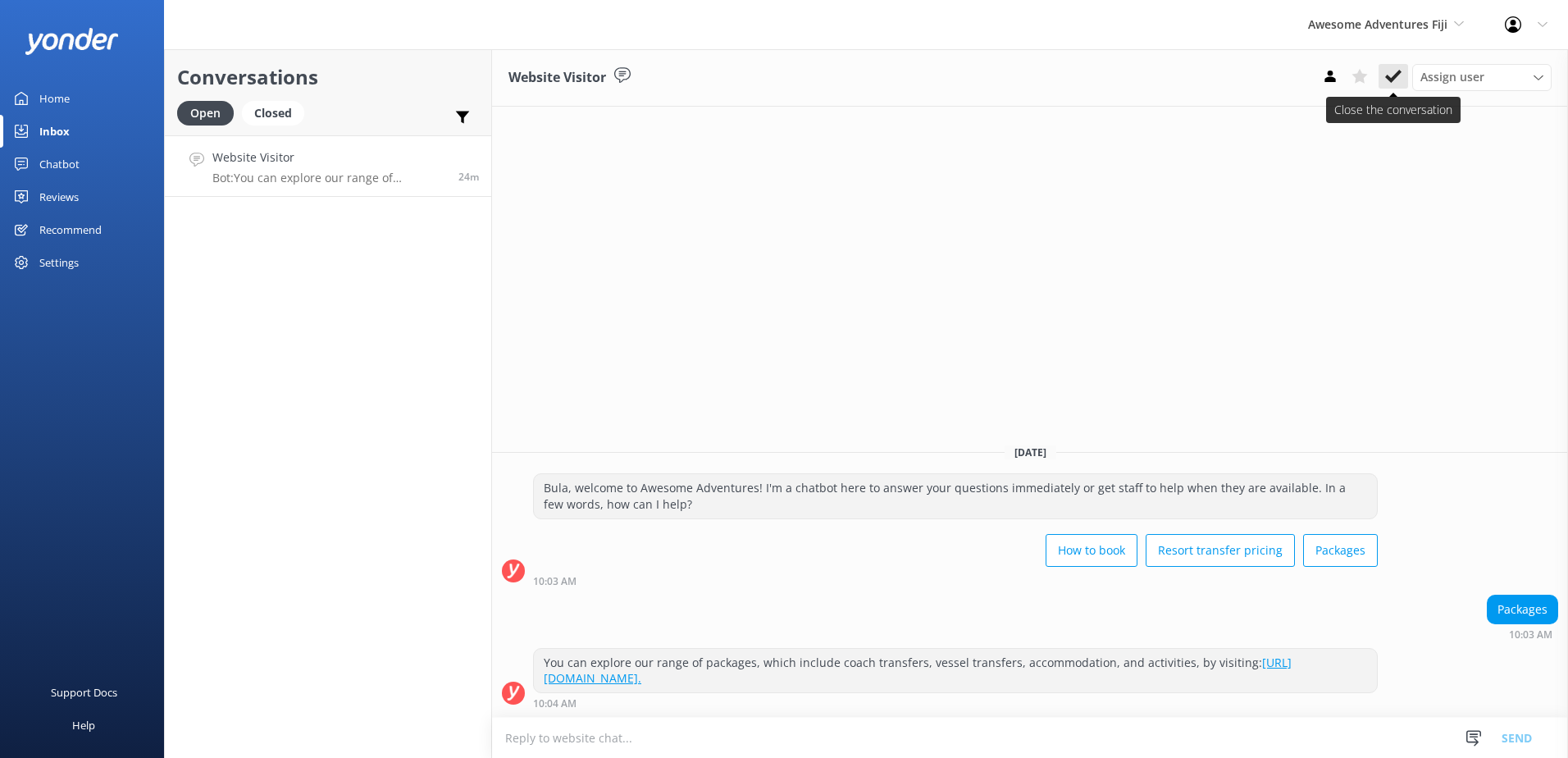
click at [1389, 76] on icon at bounding box center [1392, 76] width 16 height 16
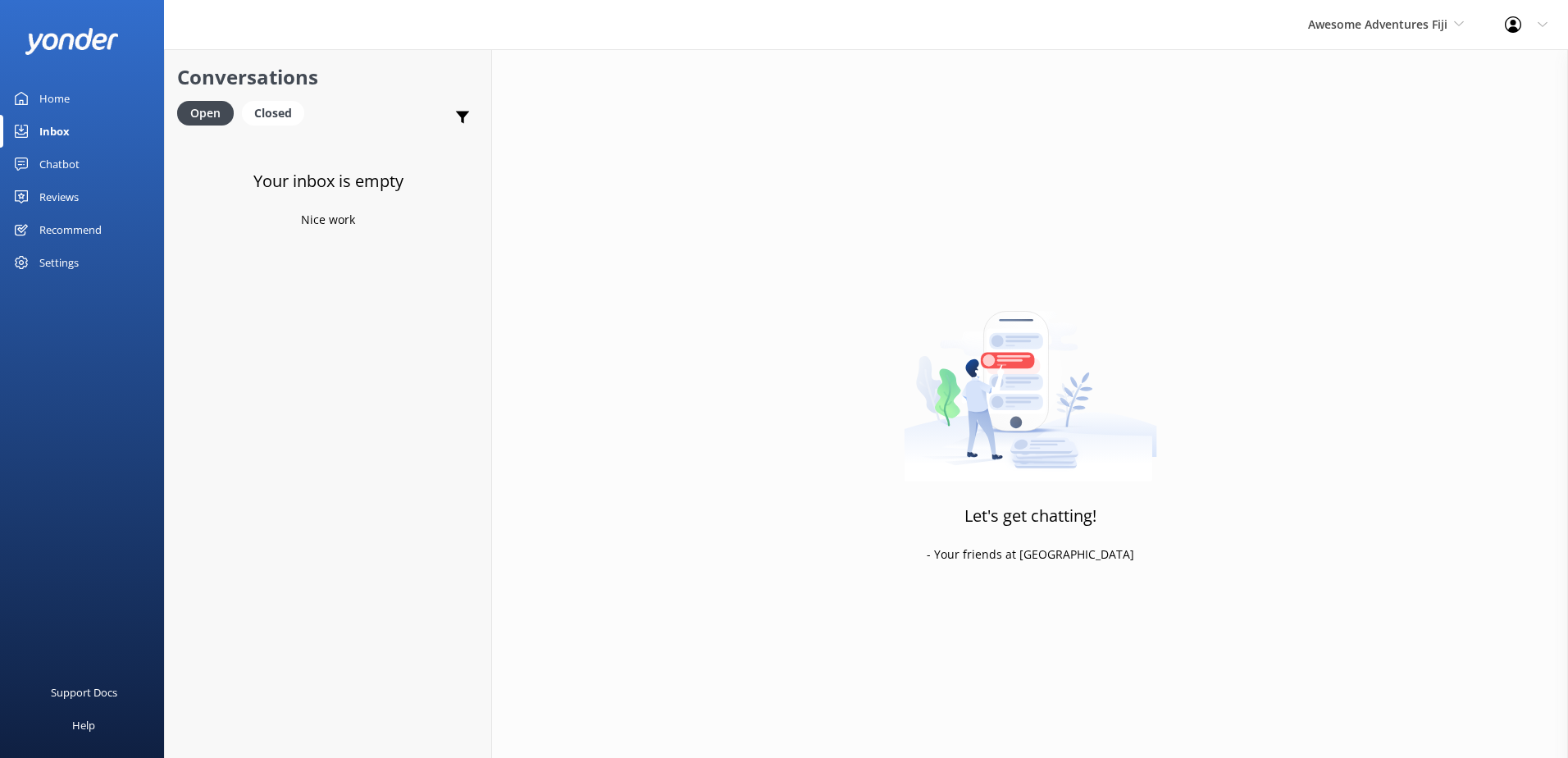
click at [61, 165] on div "Chatbot" at bounding box center [59, 164] width 40 height 32
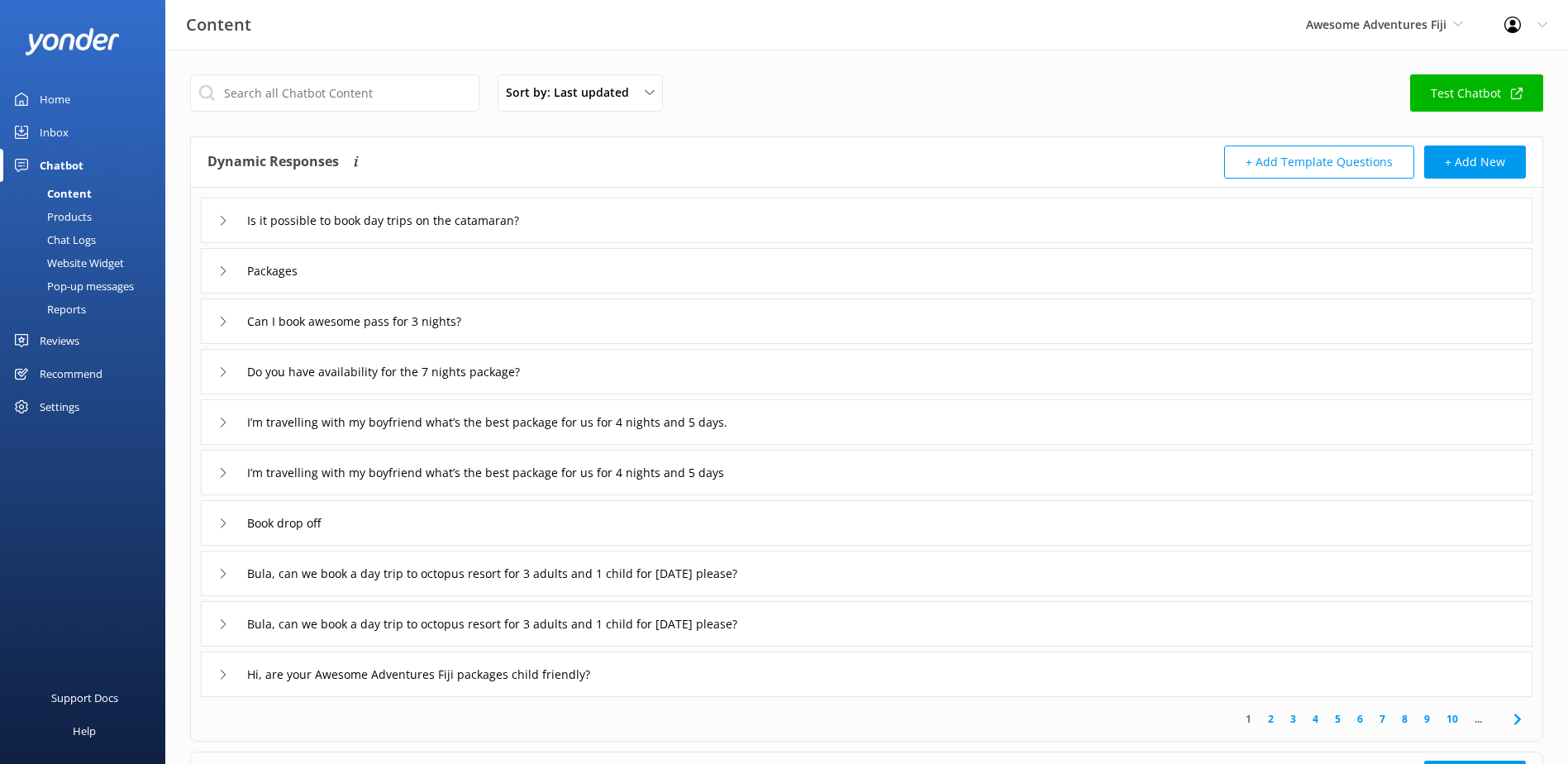
click at [76, 240] on div "Chat Logs" at bounding box center [53, 240] width 86 height 23
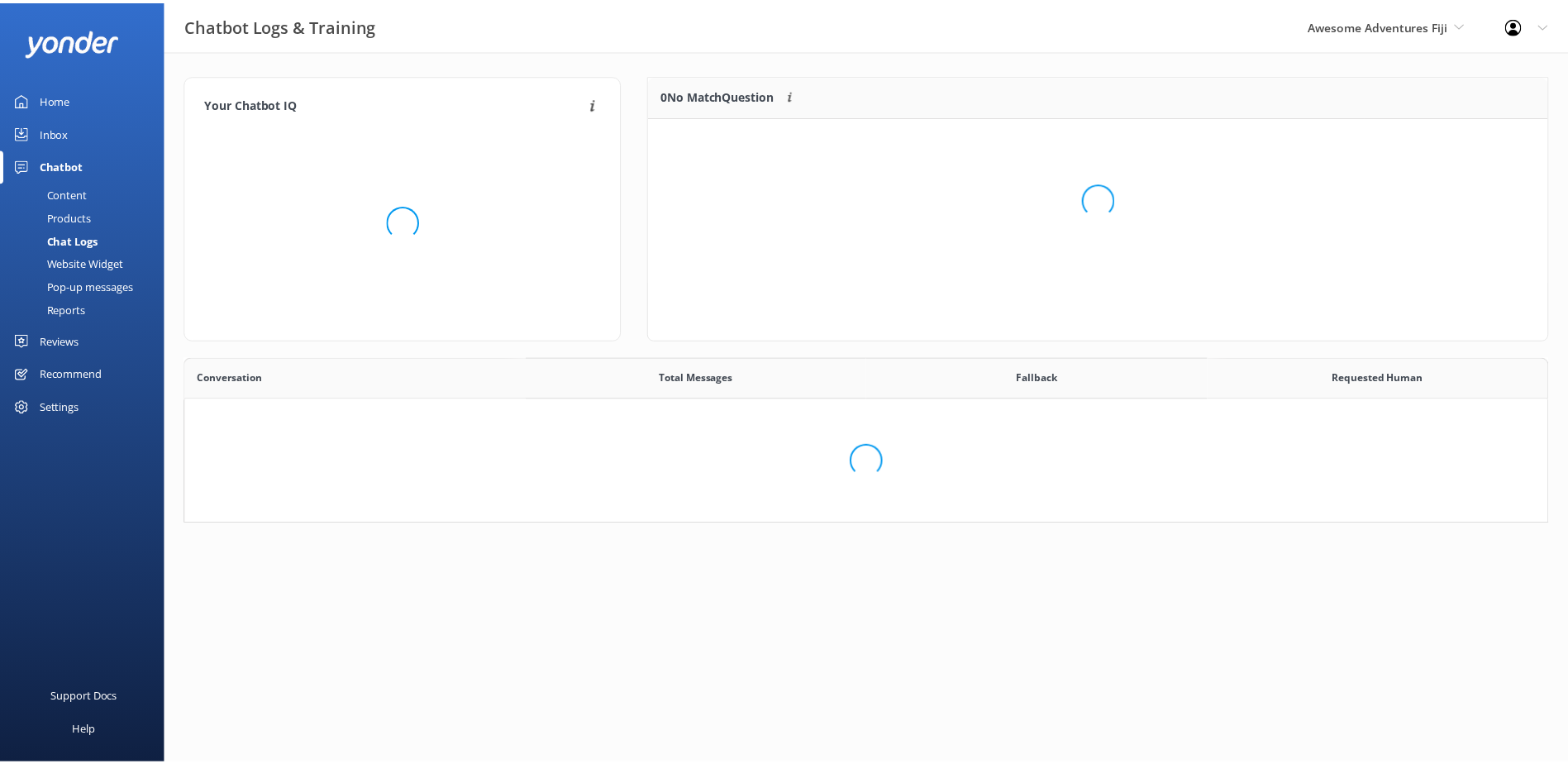
scroll to position [567, 1349]
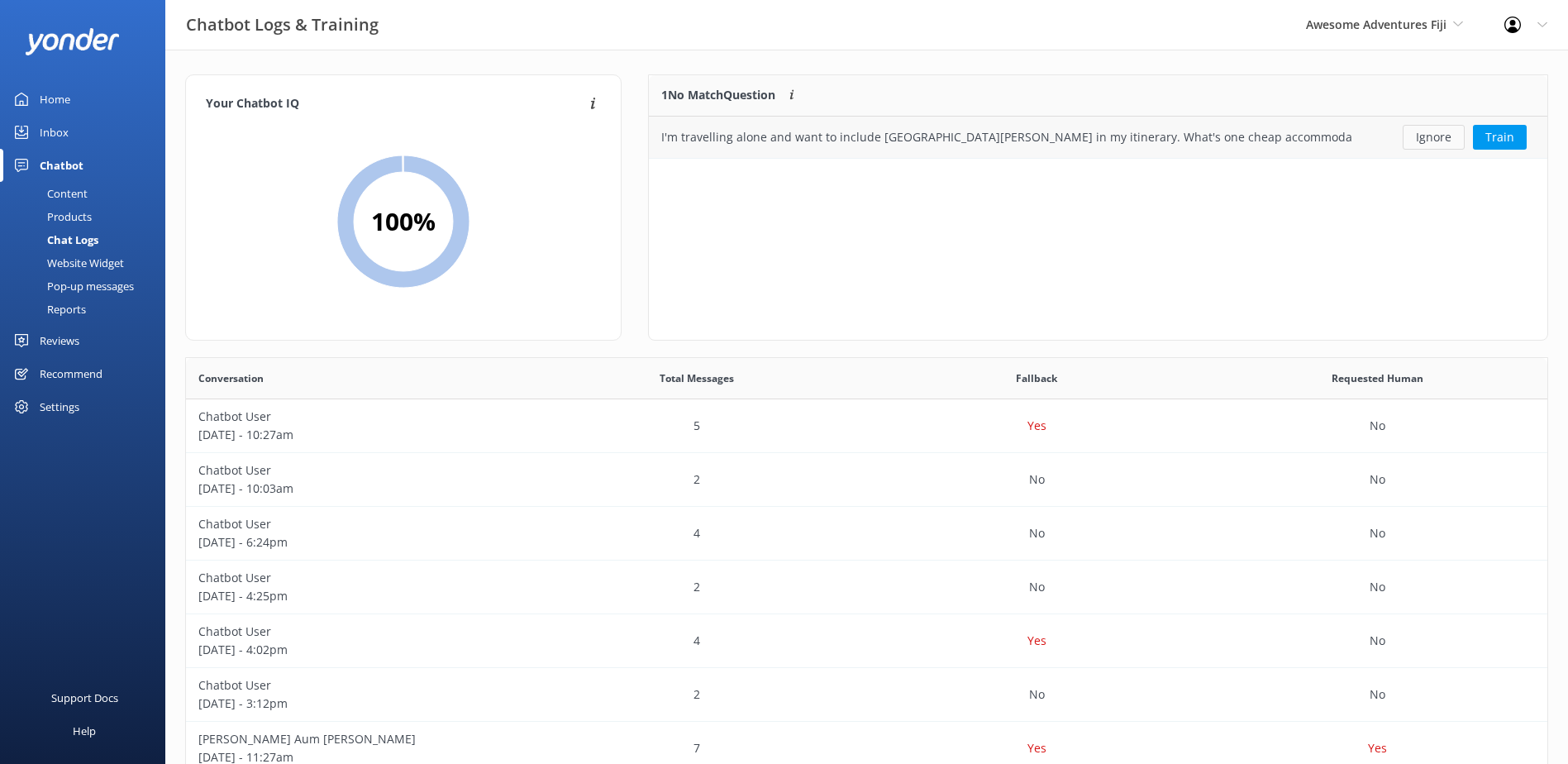
click at [1429, 138] on button "Ignore" at bounding box center [1434, 137] width 62 height 25
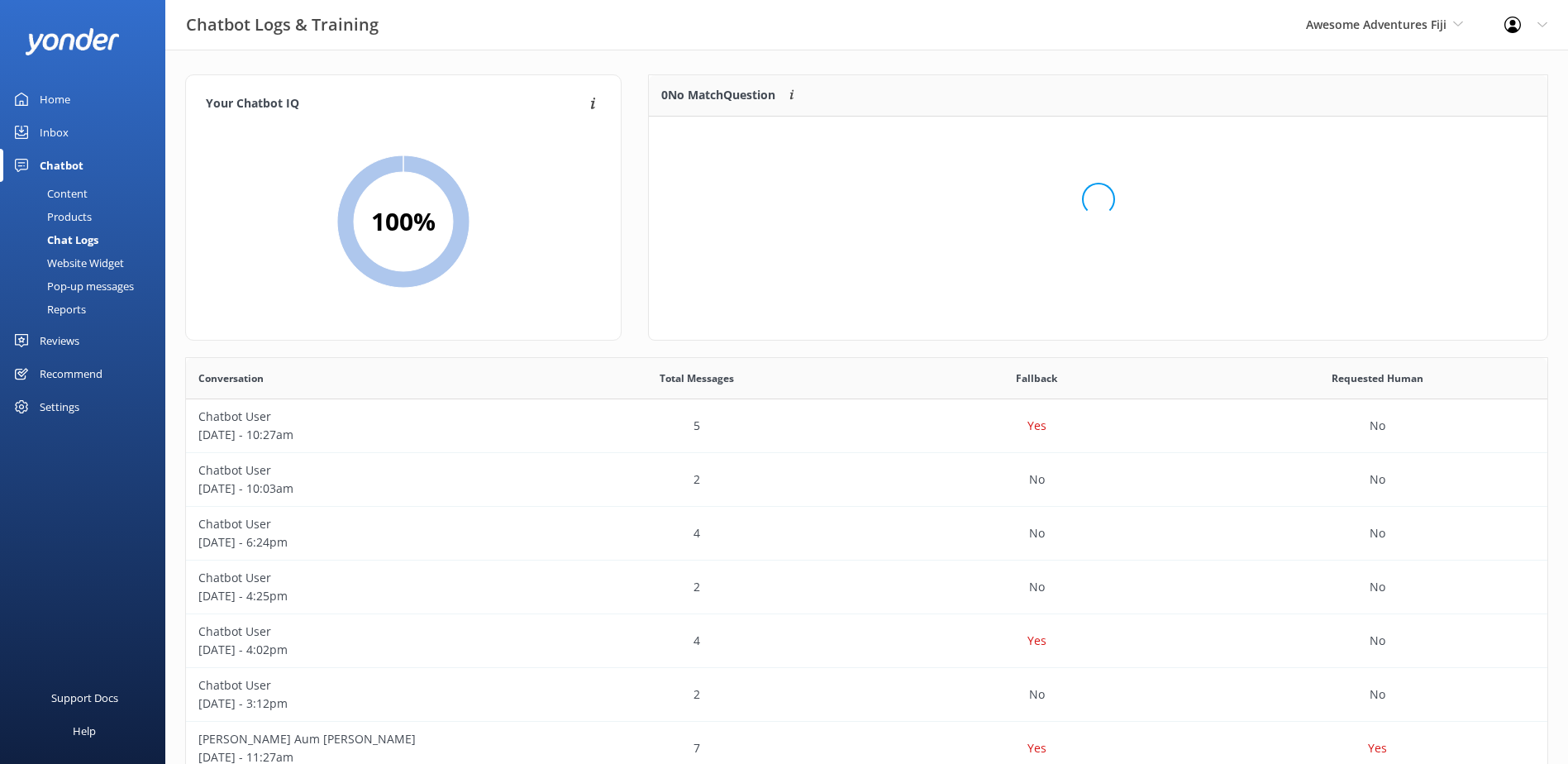
scroll to position [194, 885]
click at [1421, 18] on span "Awesome Adventures Fiji" at bounding box center [1376, 24] width 141 height 15
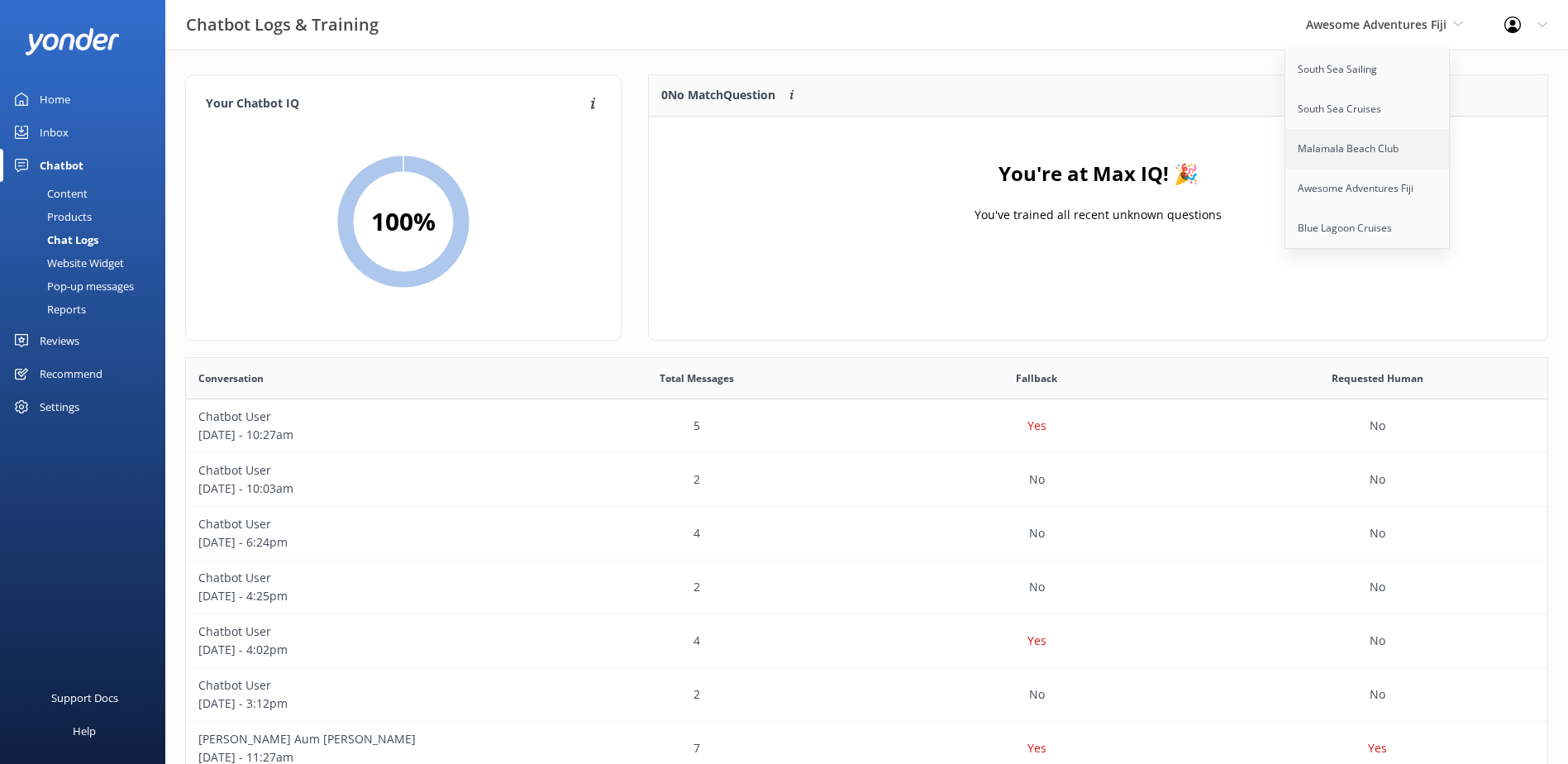
click at [1347, 141] on link "Malamala Beach Club" at bounding box center [1368, 149] width 165 height 40
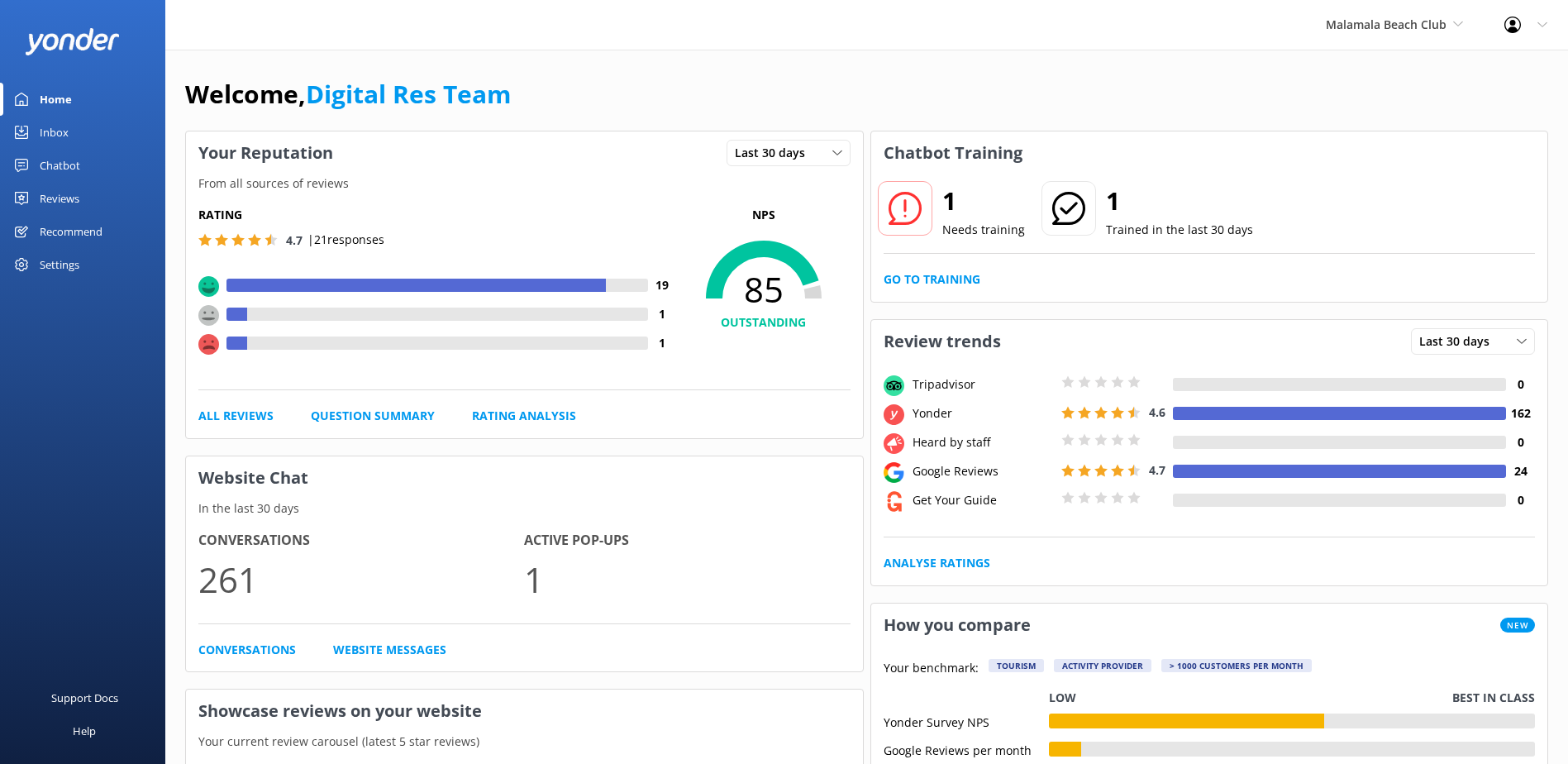
click at [58, 126] on div "Inbox" at bounding box center [54, 132] width 29 height 33
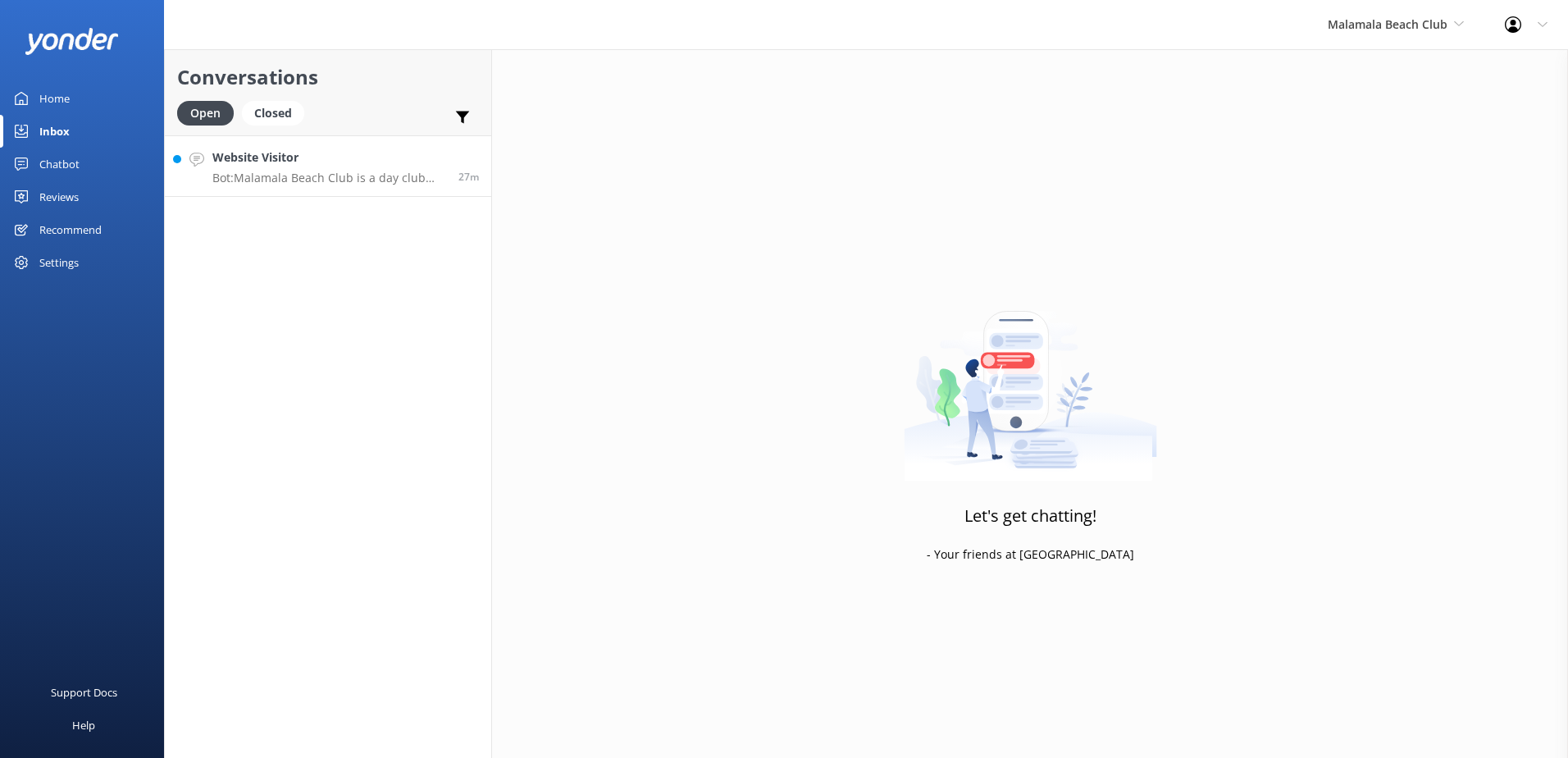
click at [389, 158] on h4 "Website Visitor" at bounding box center [329, 157] width 233 height 18
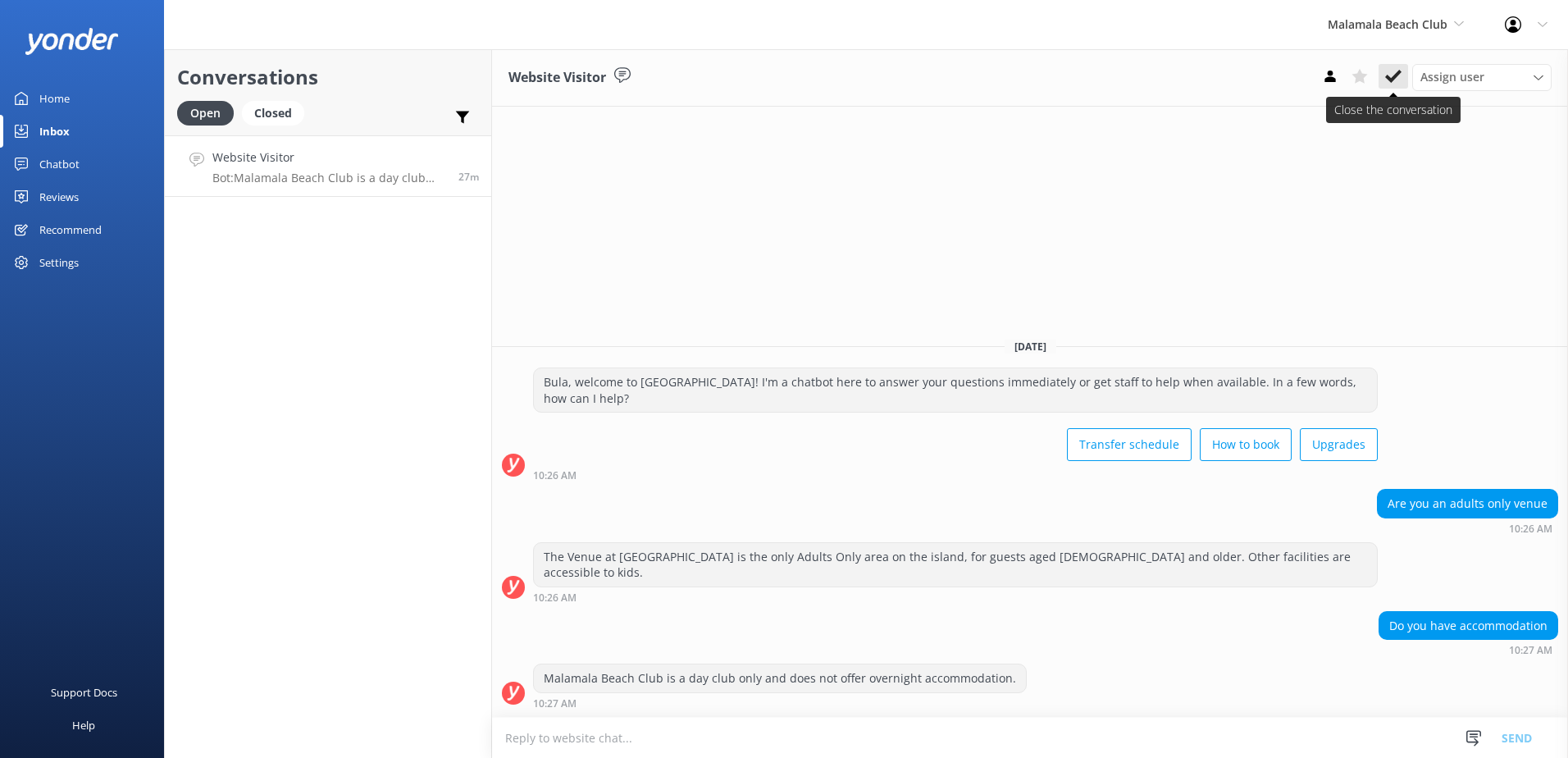
click at [1404, 66] on button at bounding box center [1392, 76] width 30 height 25
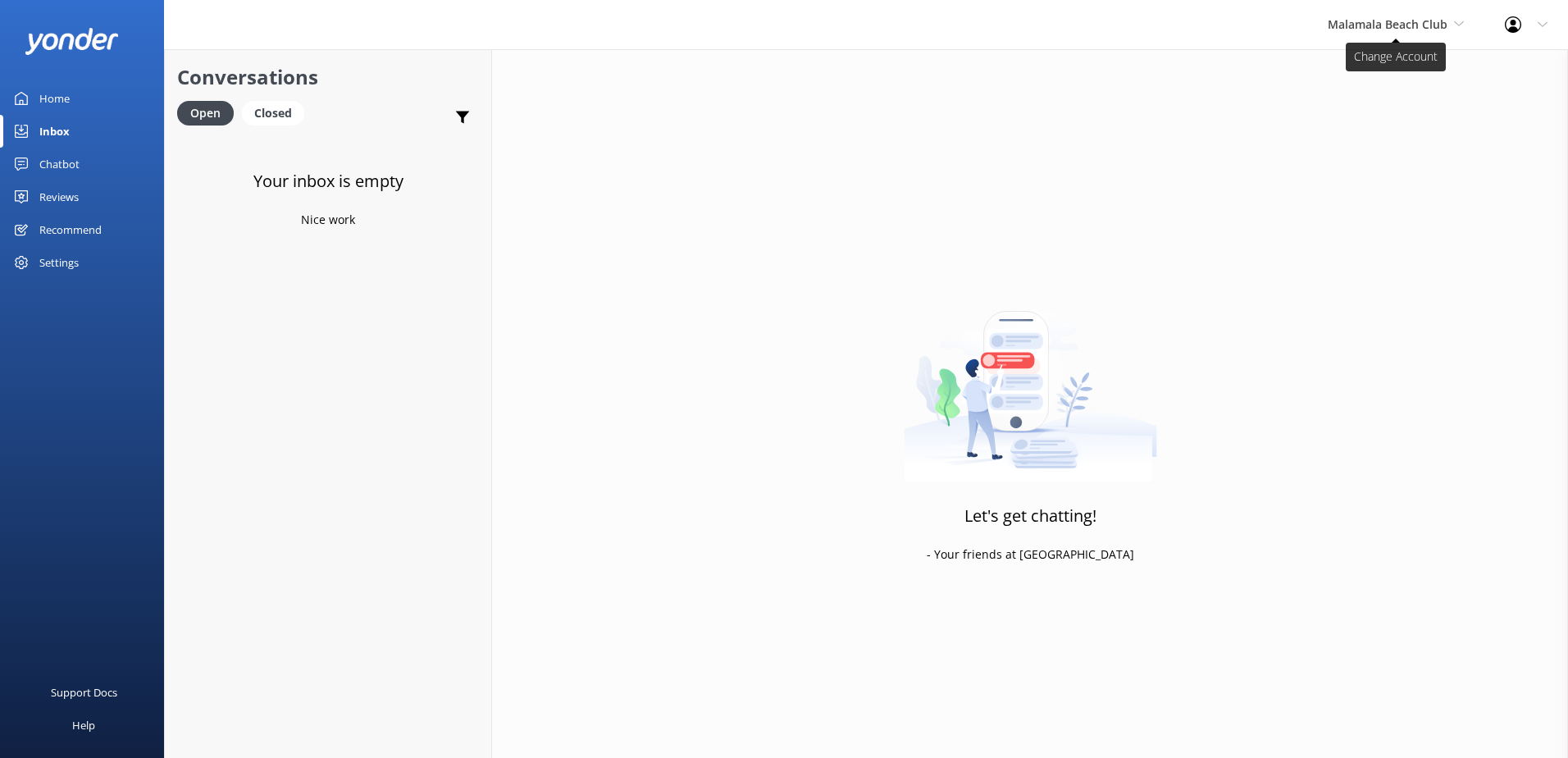
click at [1390, 24] on span "Malamala Beach Club" at bounding box center [1387, 24] width 119 height 15
click at [1381, 128] on link "Malamala Beach Club" at bounding box center [1389, 148] width 164 height 39
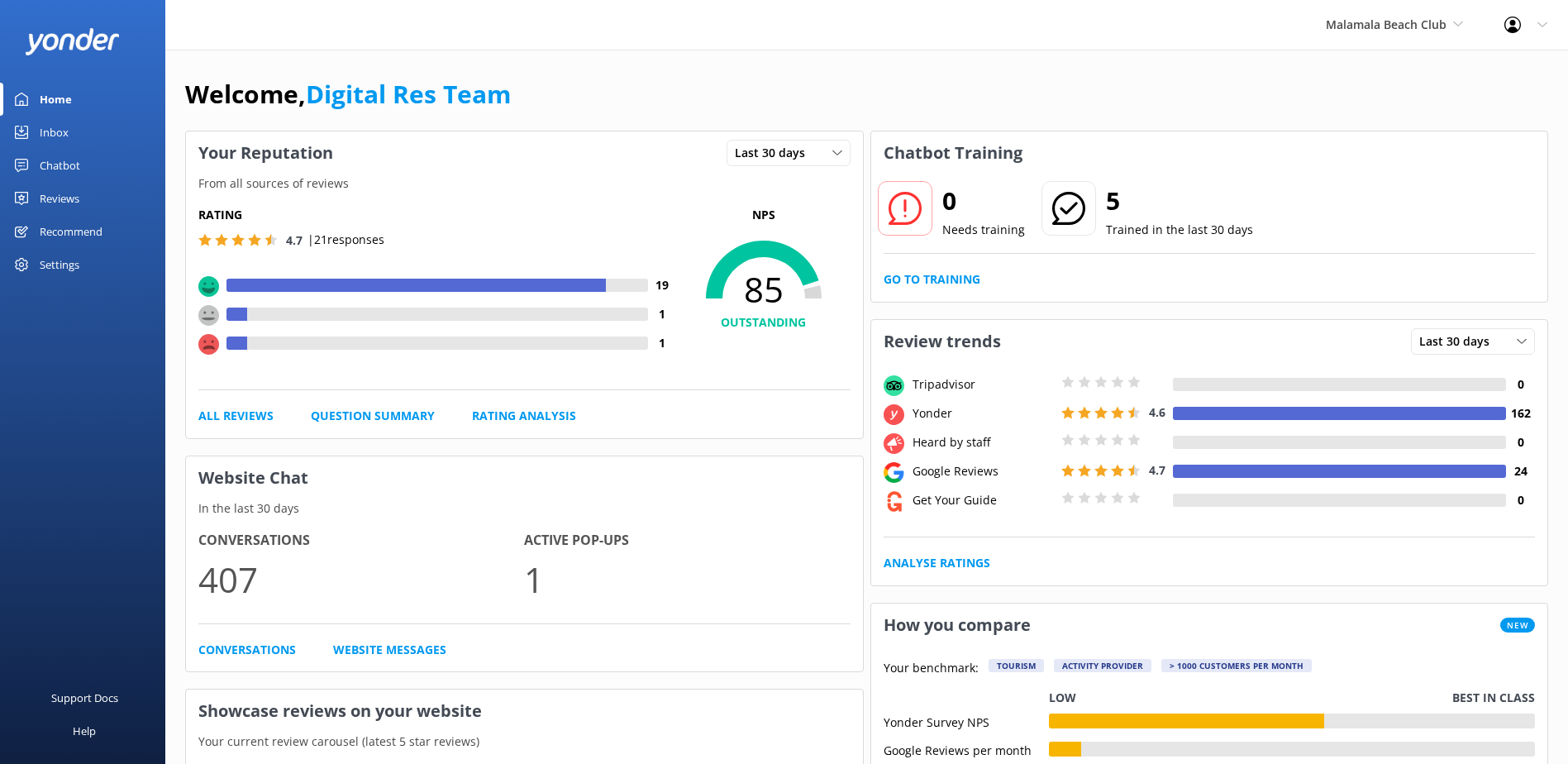
click at [49, 125] on div "Inbox" at bounding box center [54, 132] width 29 height 33
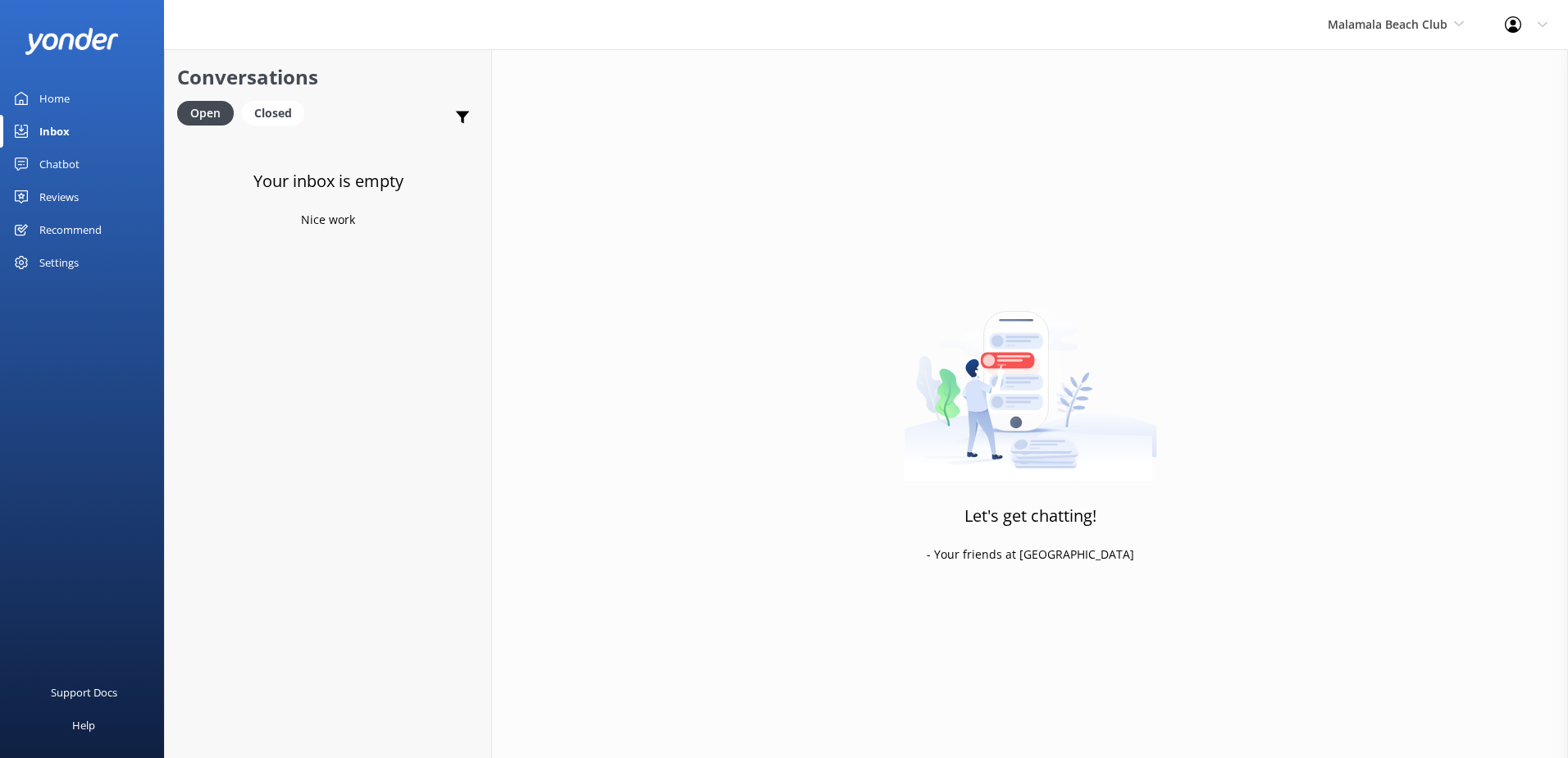
click at [72, 167] on div "Chatbot" at bounding box center [59, 164] width 40 height 32
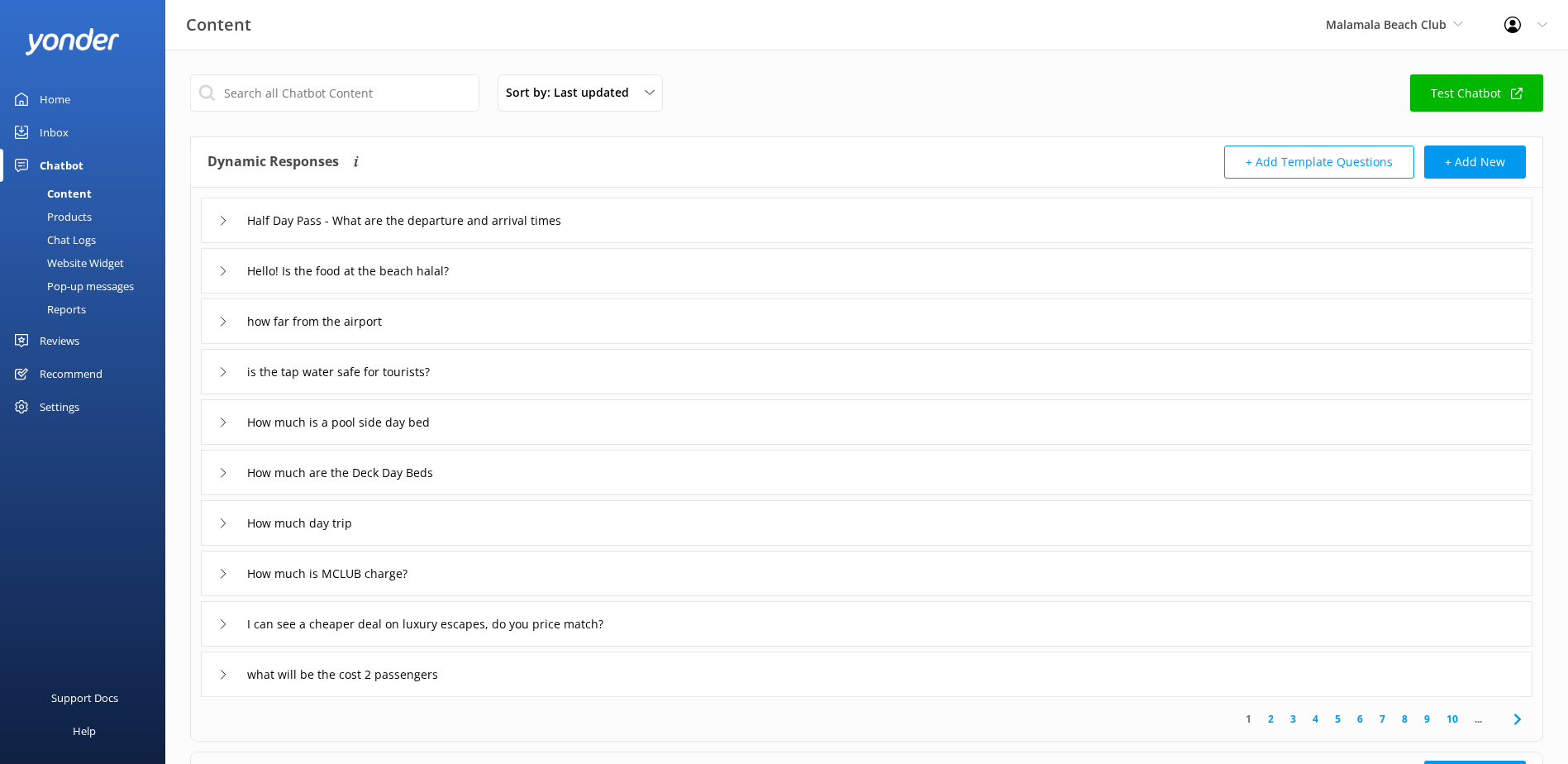
click at [90, 216] on div "Products" at bounding box center [51, 217] width 82 height 23
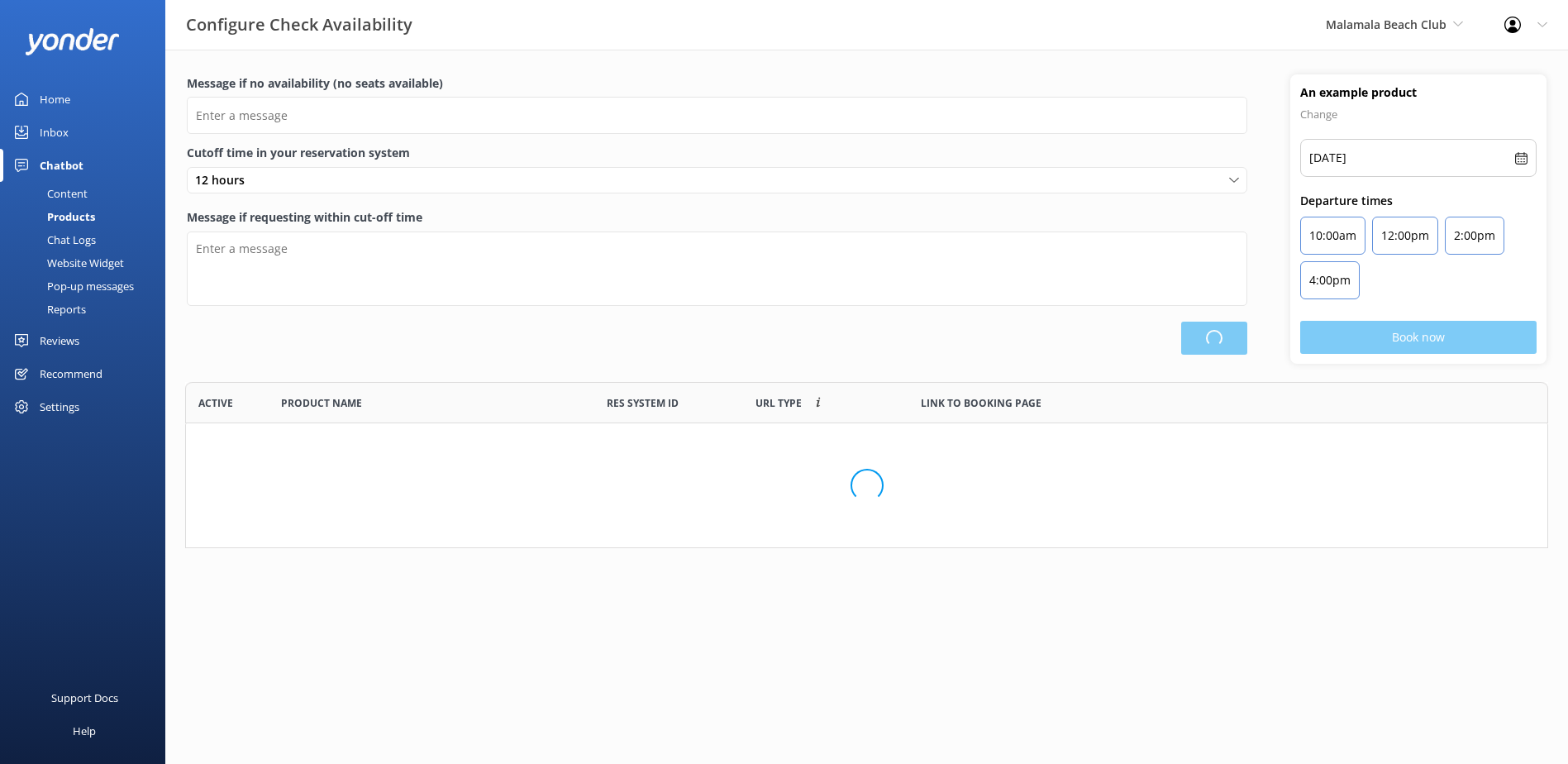
scroll to position [485, 1349]
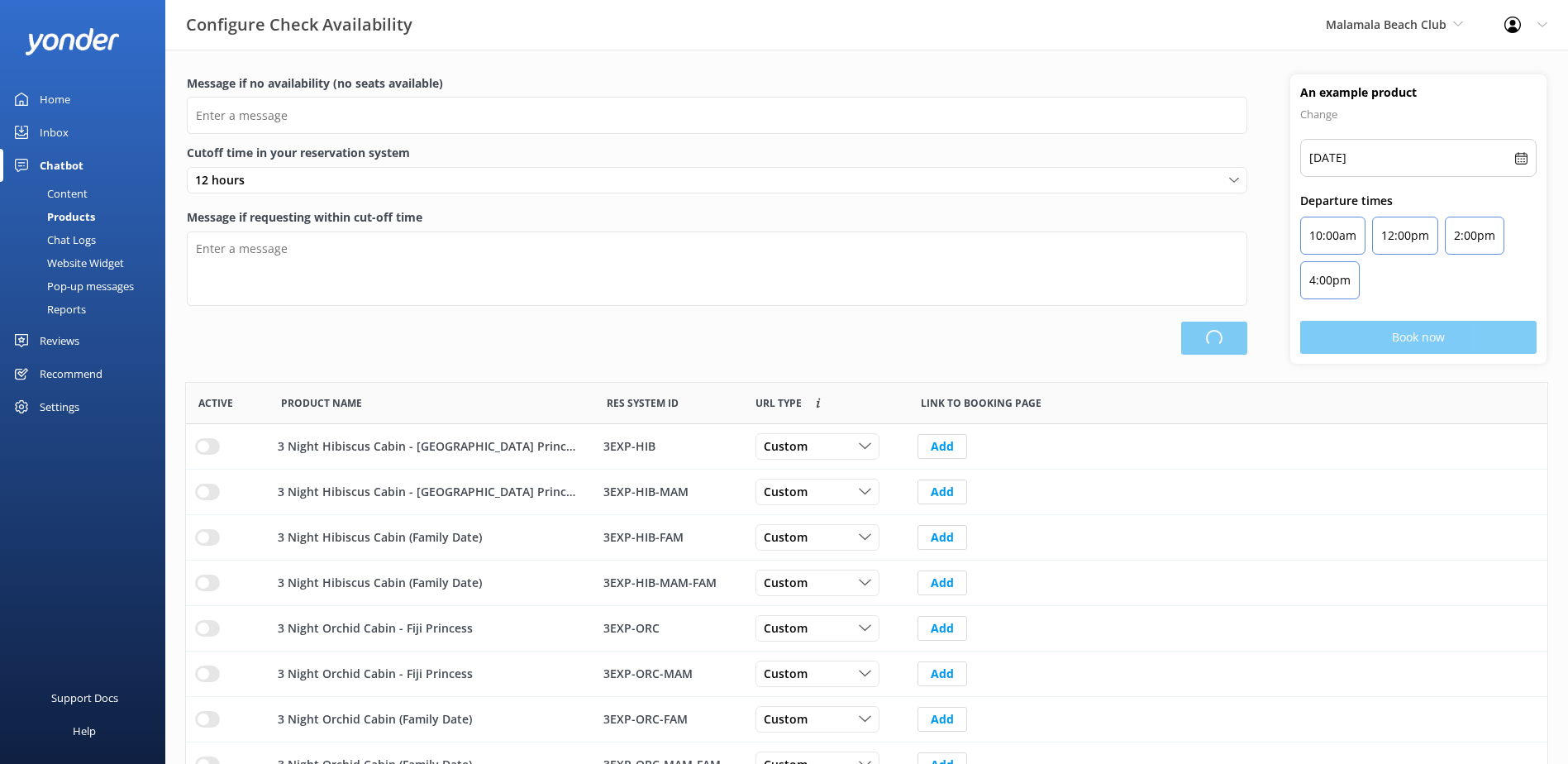
type input "There are no seats available, please check an alternative day"
type textarea "Our online booking system closes {hours} prior to departure. Please contact us …"
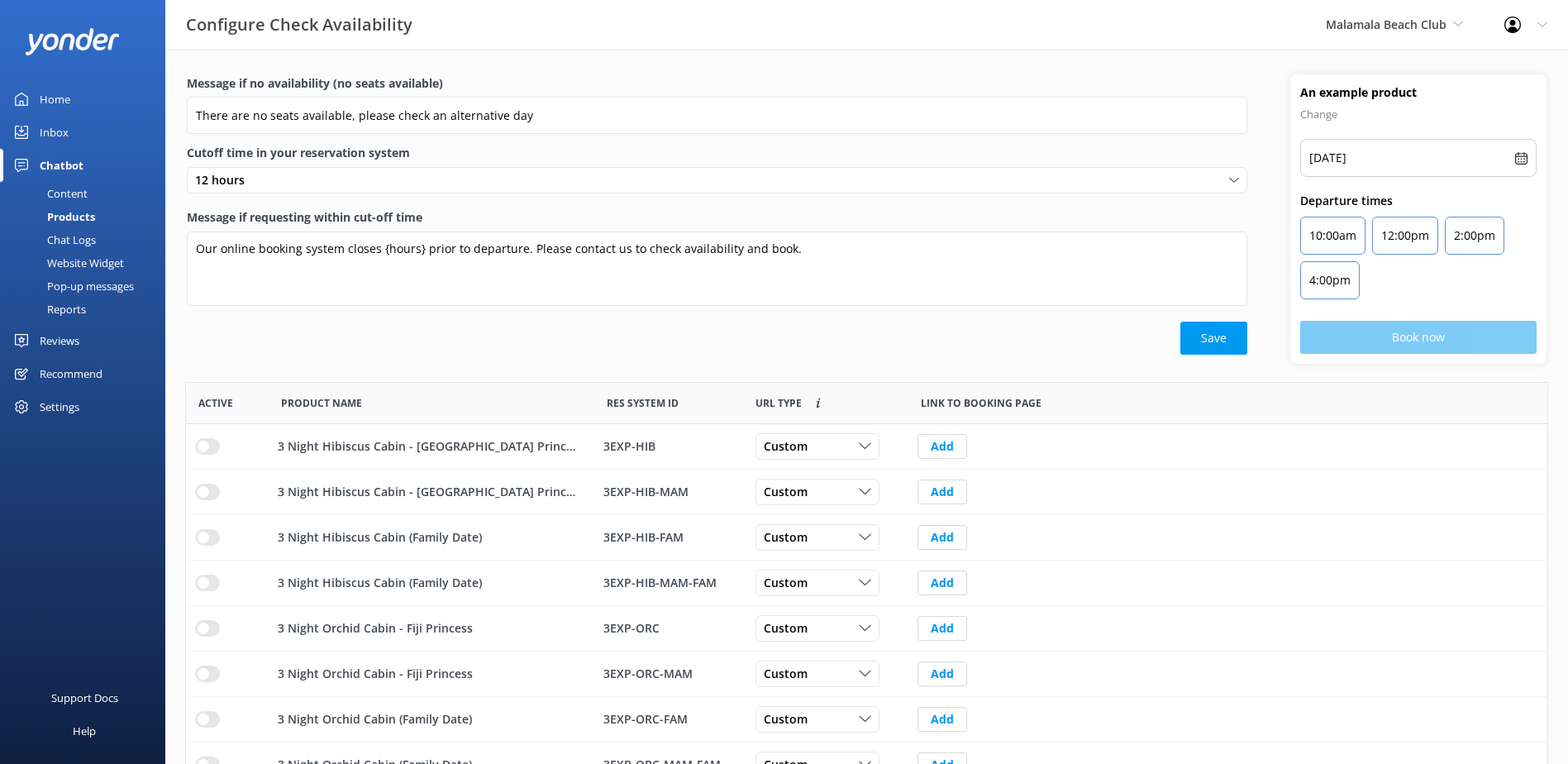
click at [81, 242] on div "Chat Logs" at bounding box center [53, 240] width 86 height 23
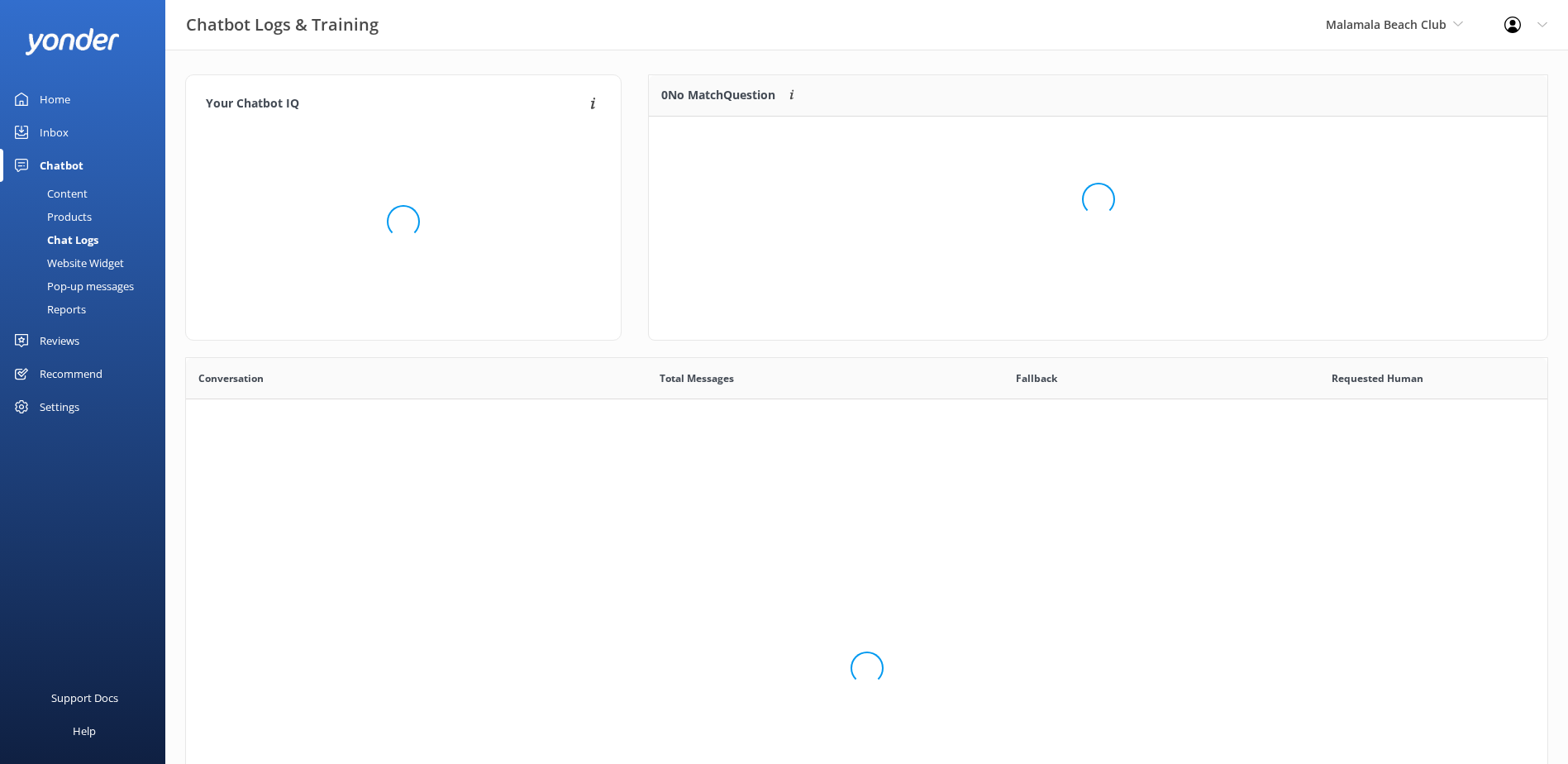
scroll to position [567, 1349]
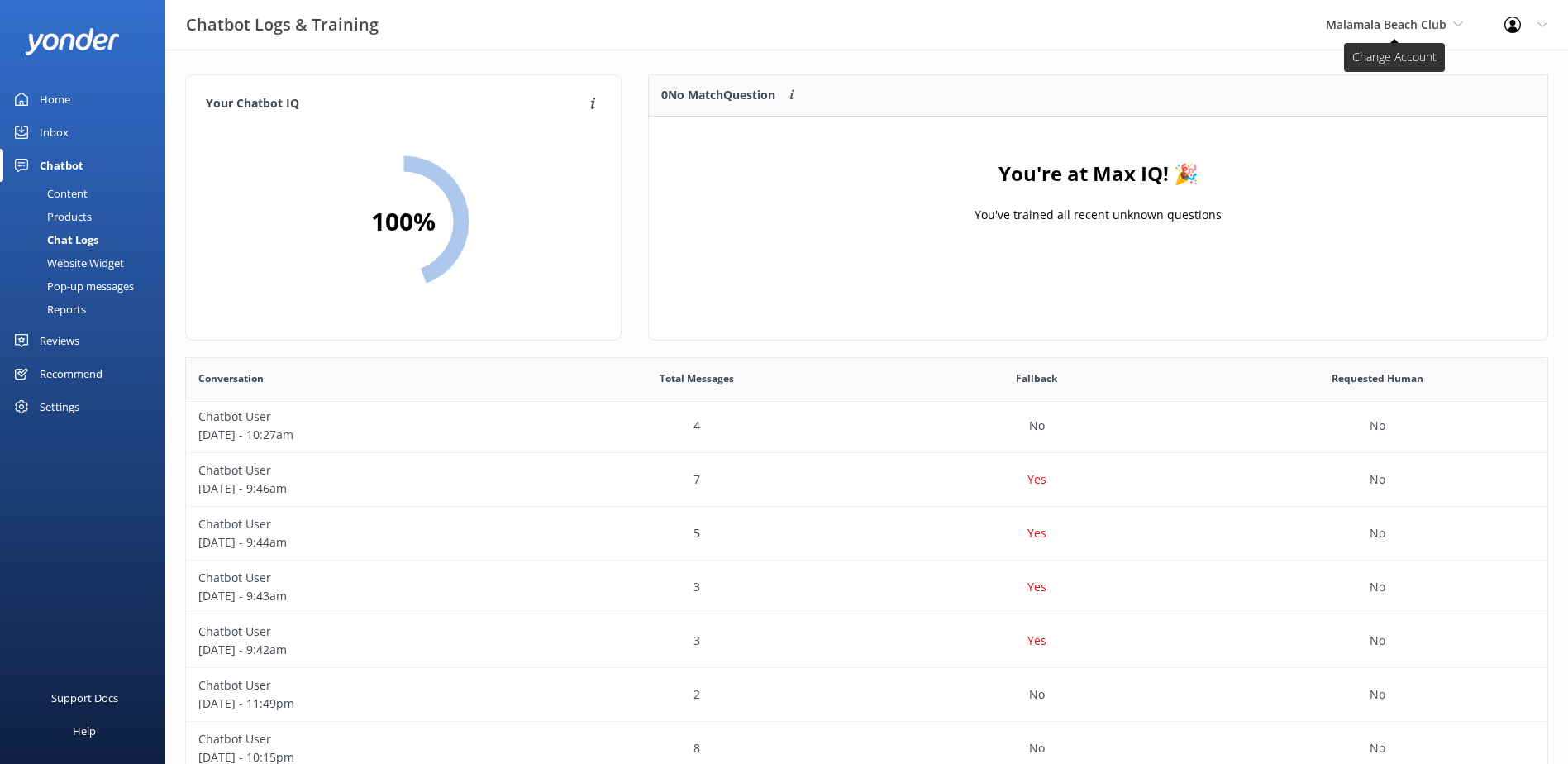
click at [1425, 26] on span "Malamala Beach Club" at bounding box center [1386, 24] width 120 height 15
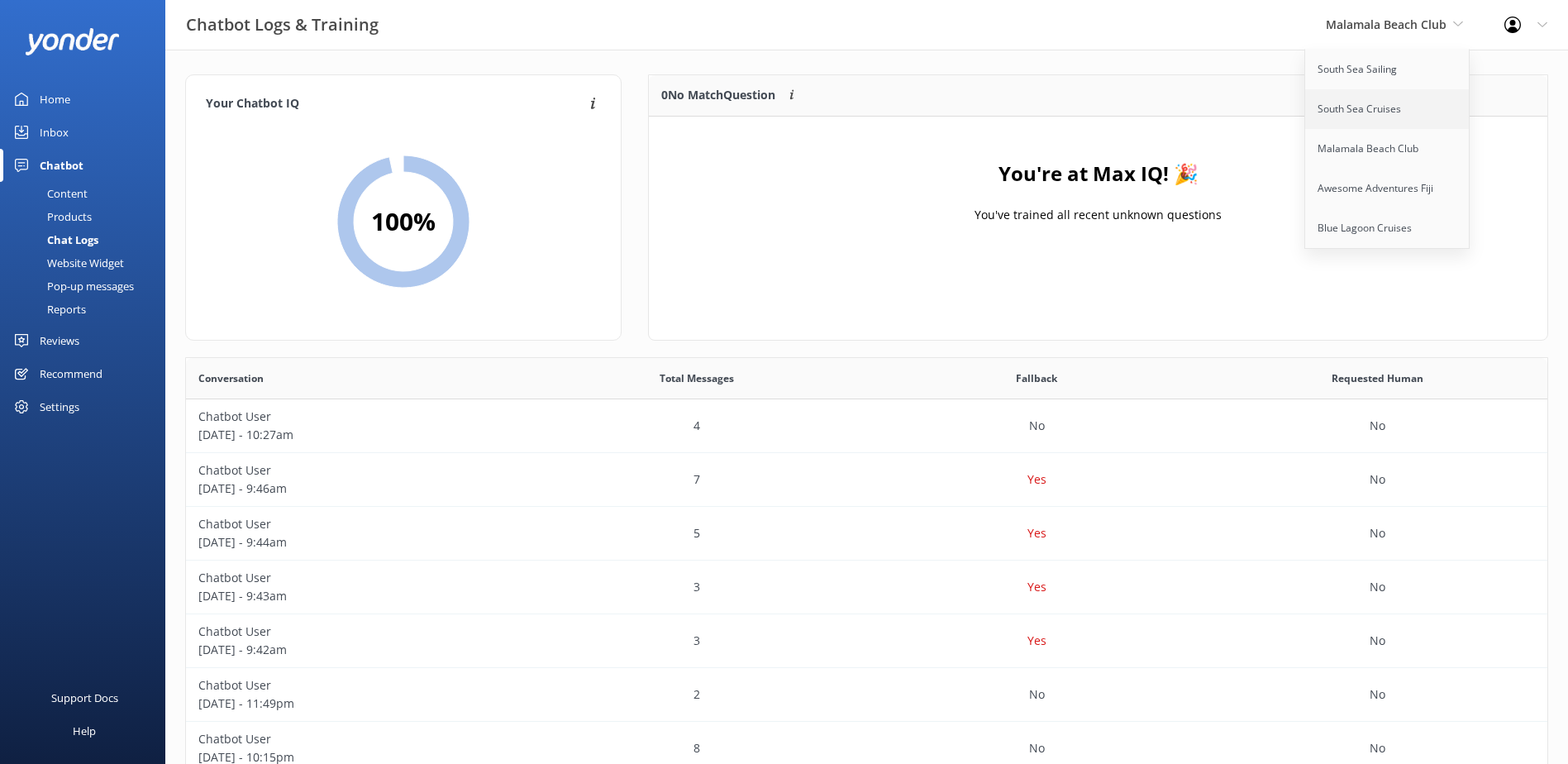
click at [1405, 102] on link "South Sea Cruises" at bounding box center [1388, 109] width 165 height 40
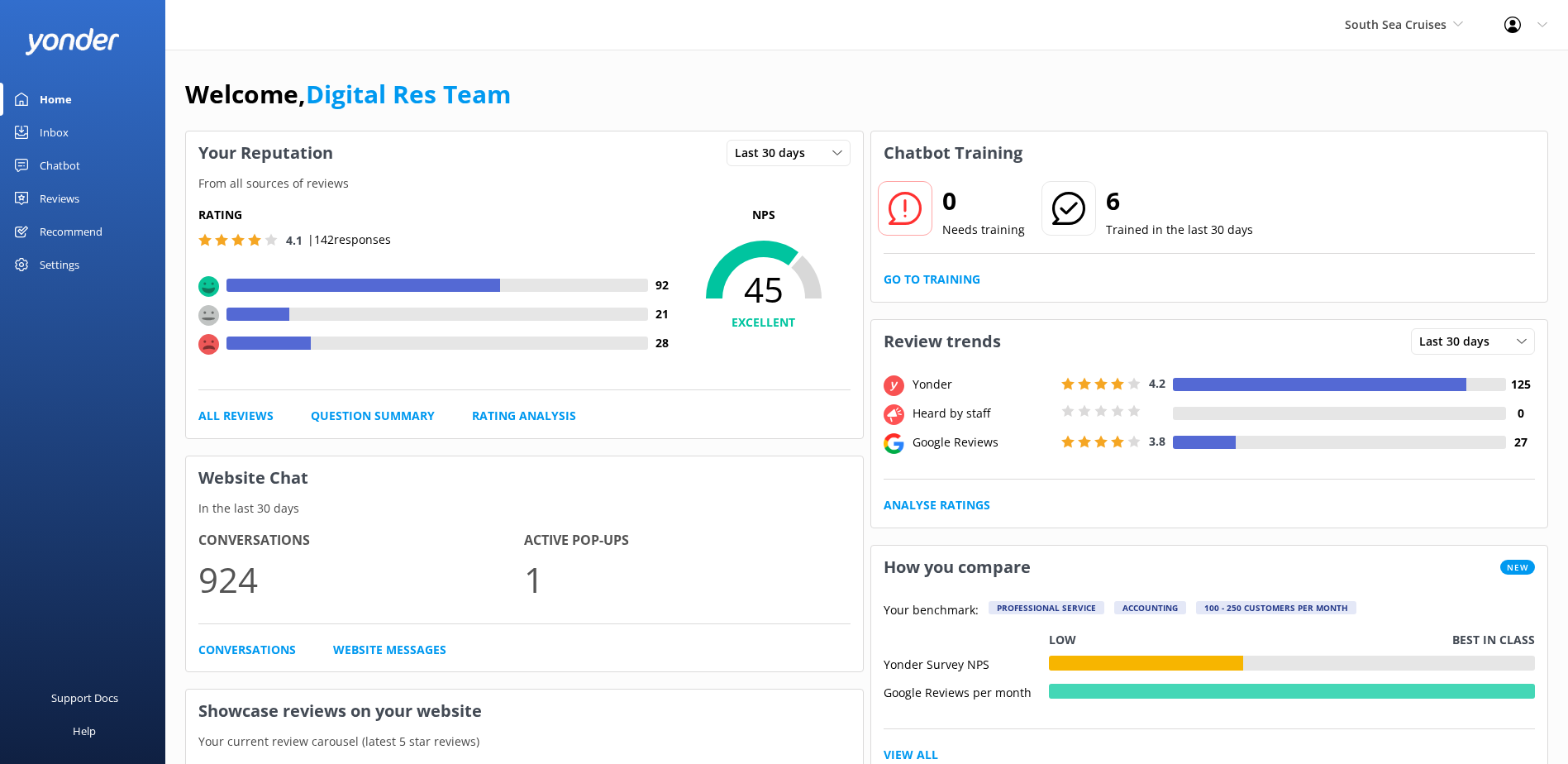
click at [56, 134] on div "Inbox" at bounding box center [54, 132] width 29 height 33
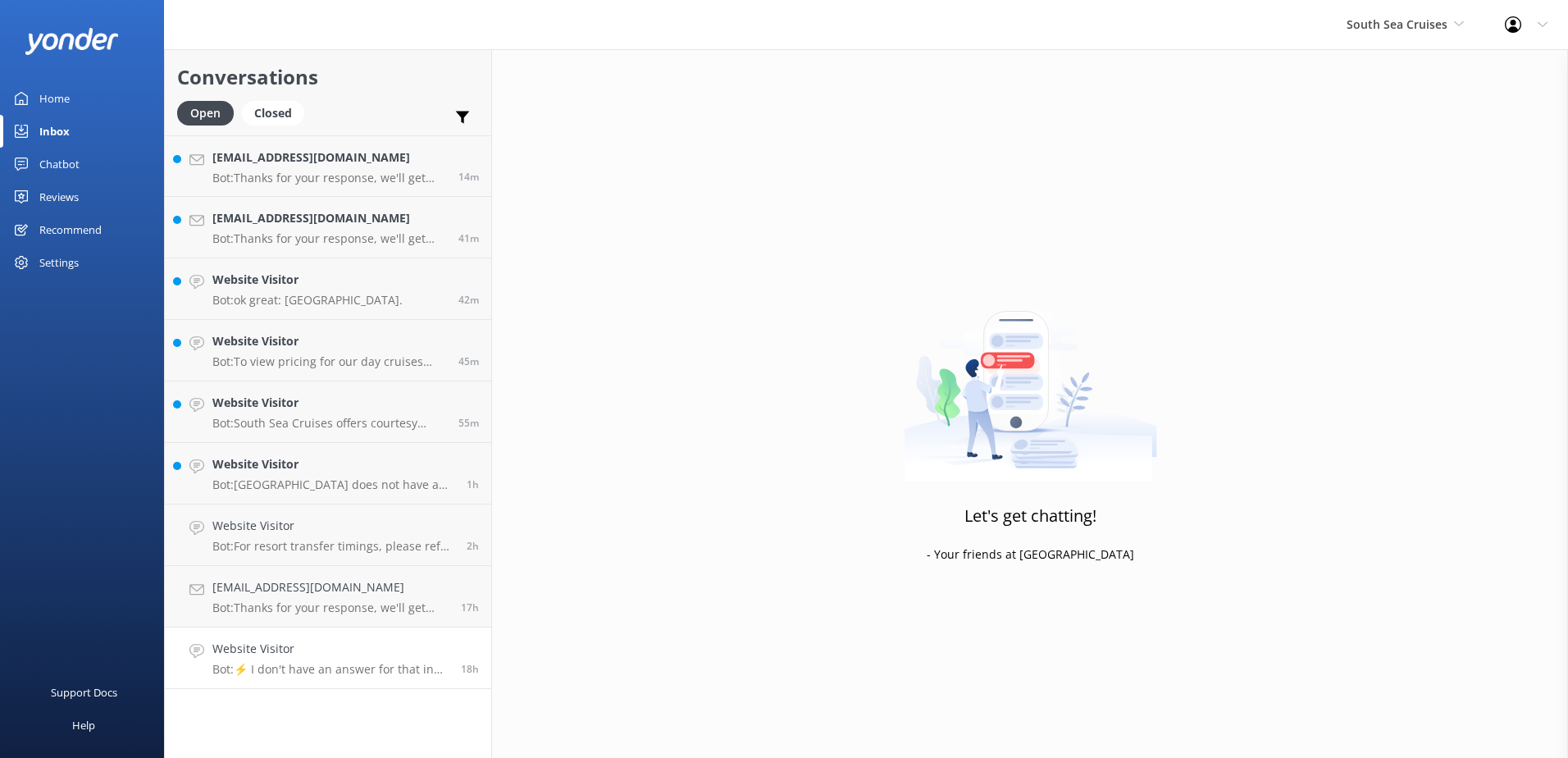
click at [401, 657] on h4 "Website Visitor" at bounding box center [330, 648] width 236 height 18
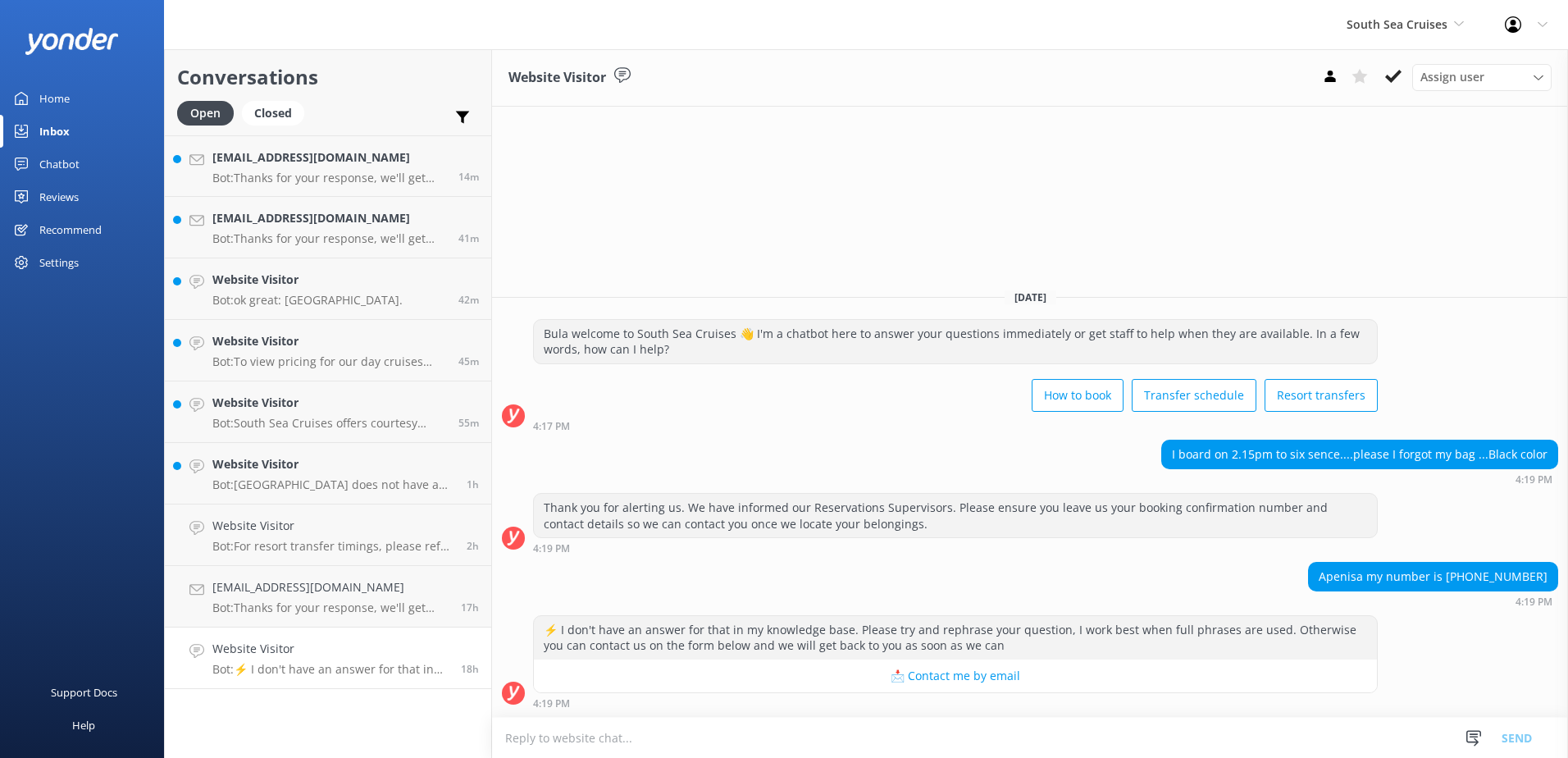
click at [451, 643] on div "18h" at bounding box center [464, 657] width 31 height 36
click at [430, 586] on h4 "birenbarodia@gmail.com" at bounding box center [330, 587] width 236 height 18
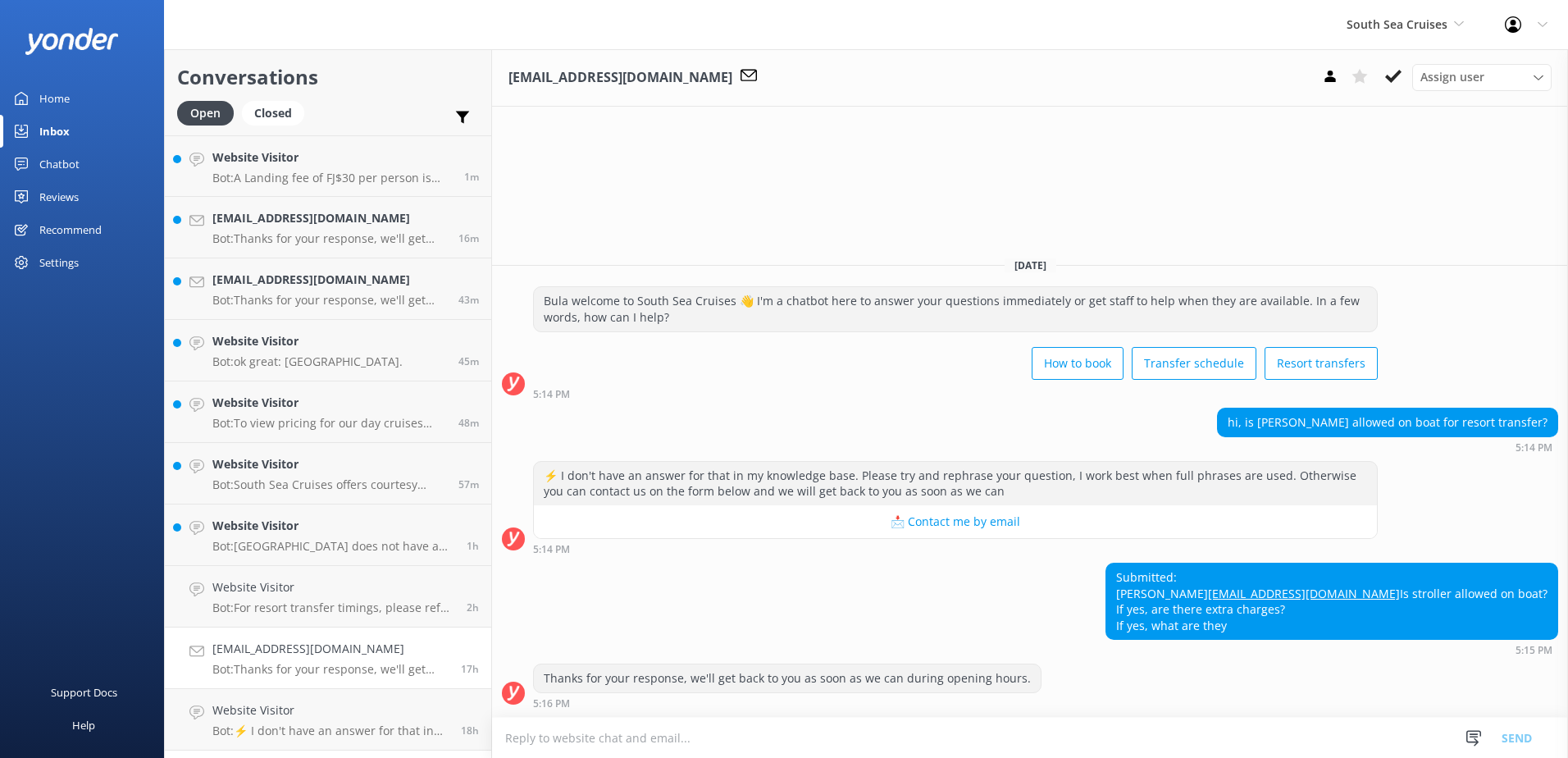
click at [575, 744] on textarea at bounding box center [1029, 738] width 1075 height 40
click at [1398, 73] on use at bounding box center [1392, 76] width 16 height 13
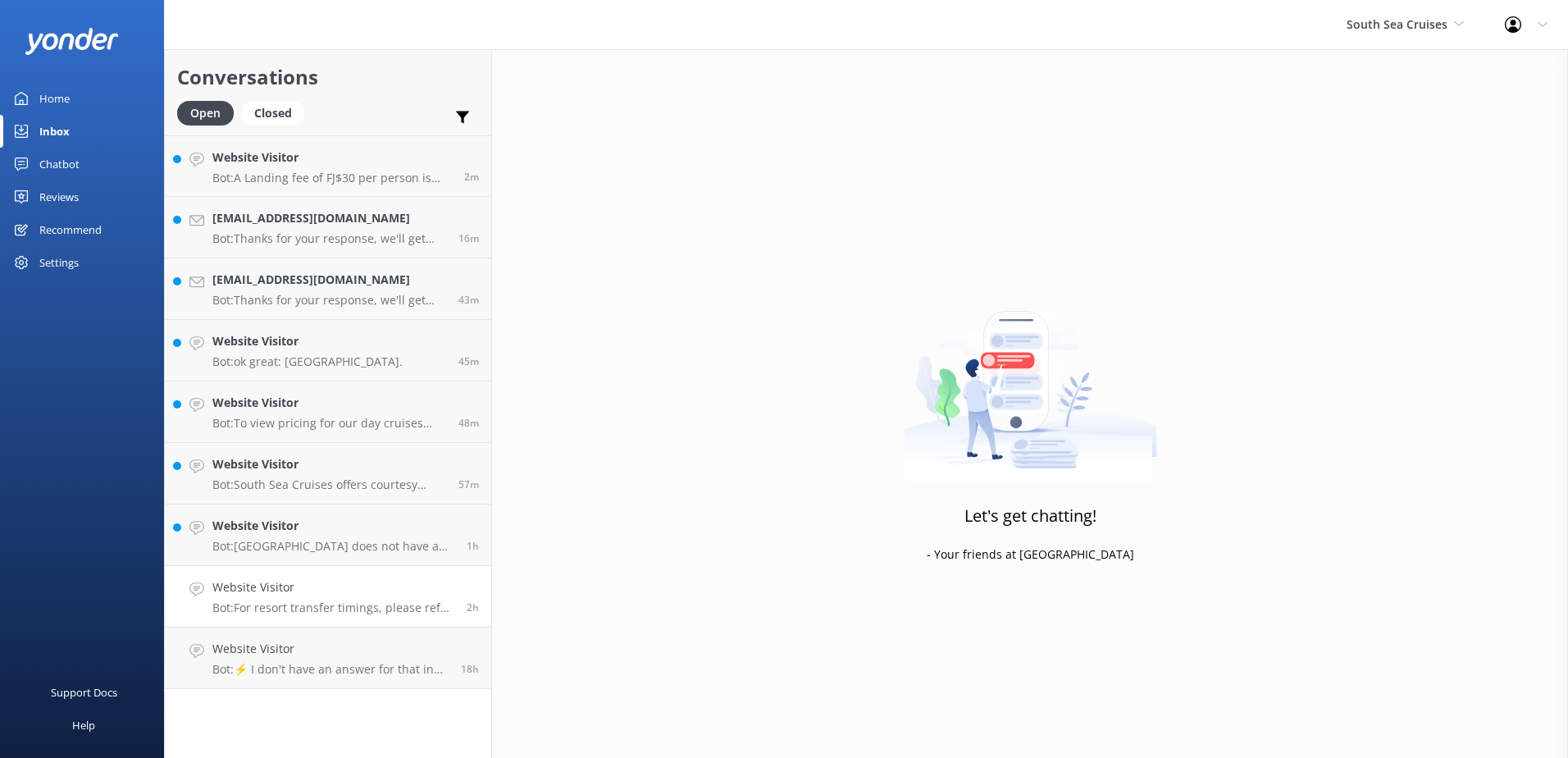
click at [423, 594] on h4 "Website Visitor" at bounding box center [333, 587] width 242 height 18
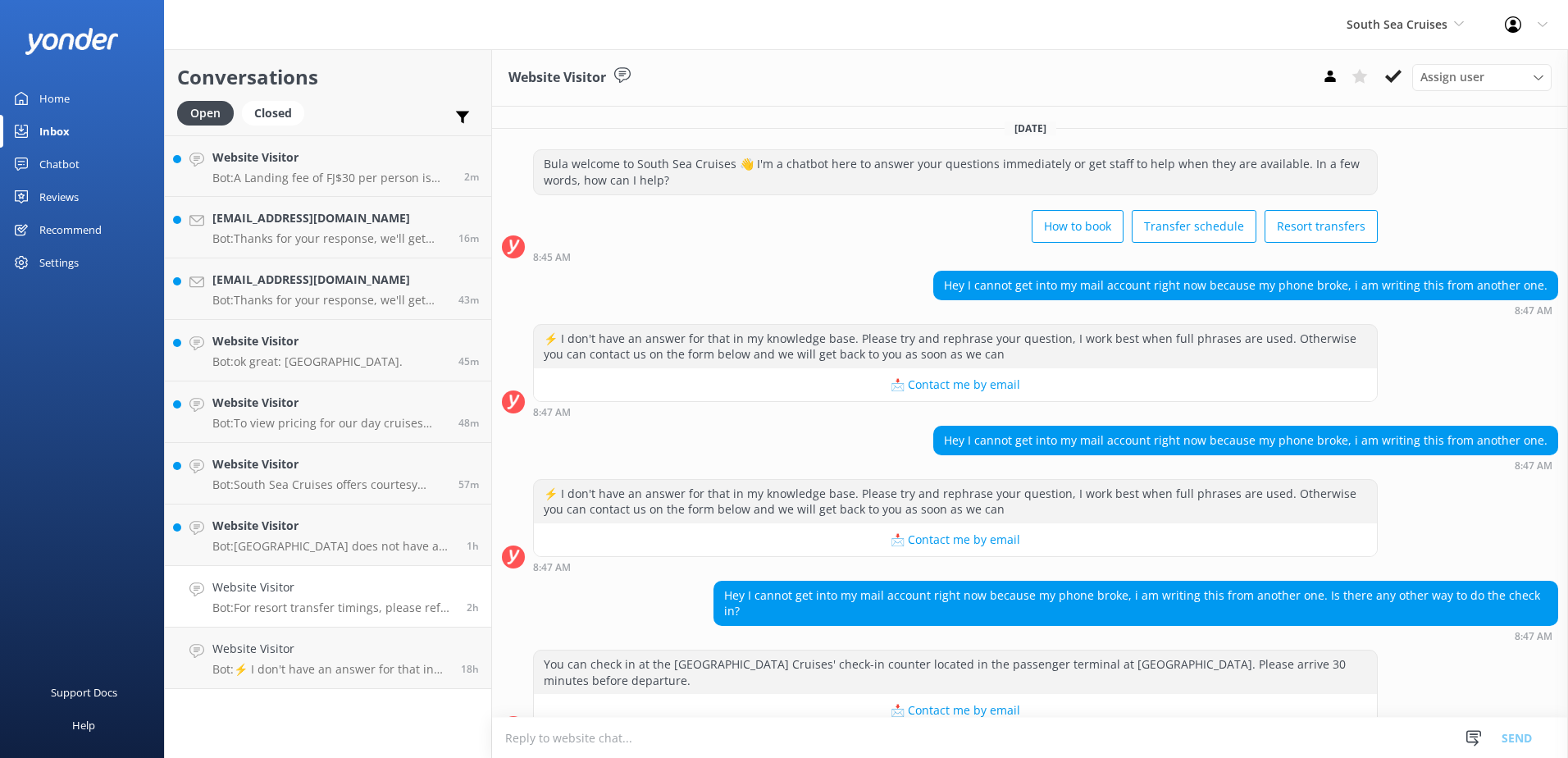
scroll to position [124, 0]
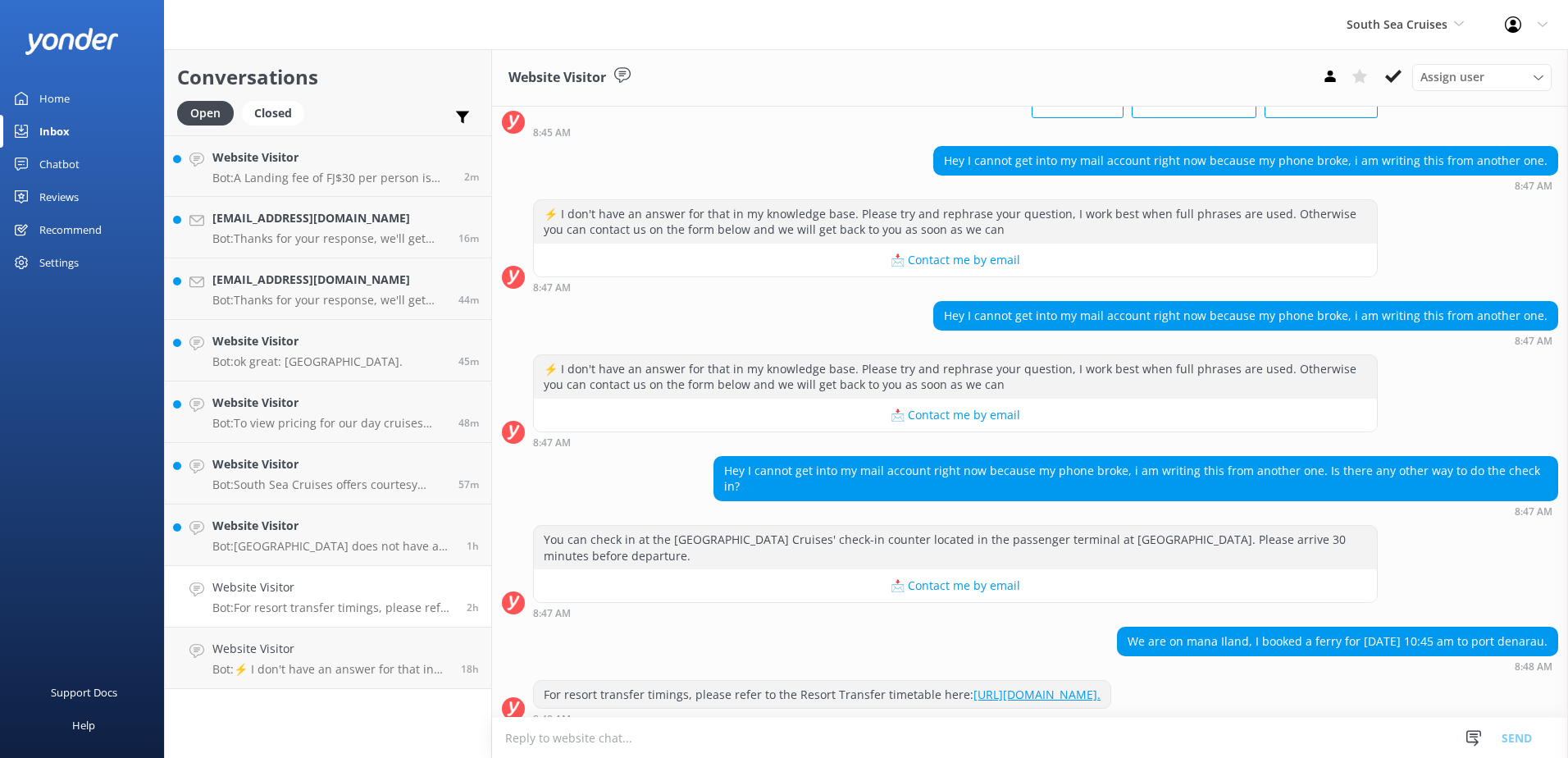
click at [597, 749] on textarea at bounding box center [1029, 738] width 1075 height 40
